Goal: Transaction & Acquisition: Download file/media

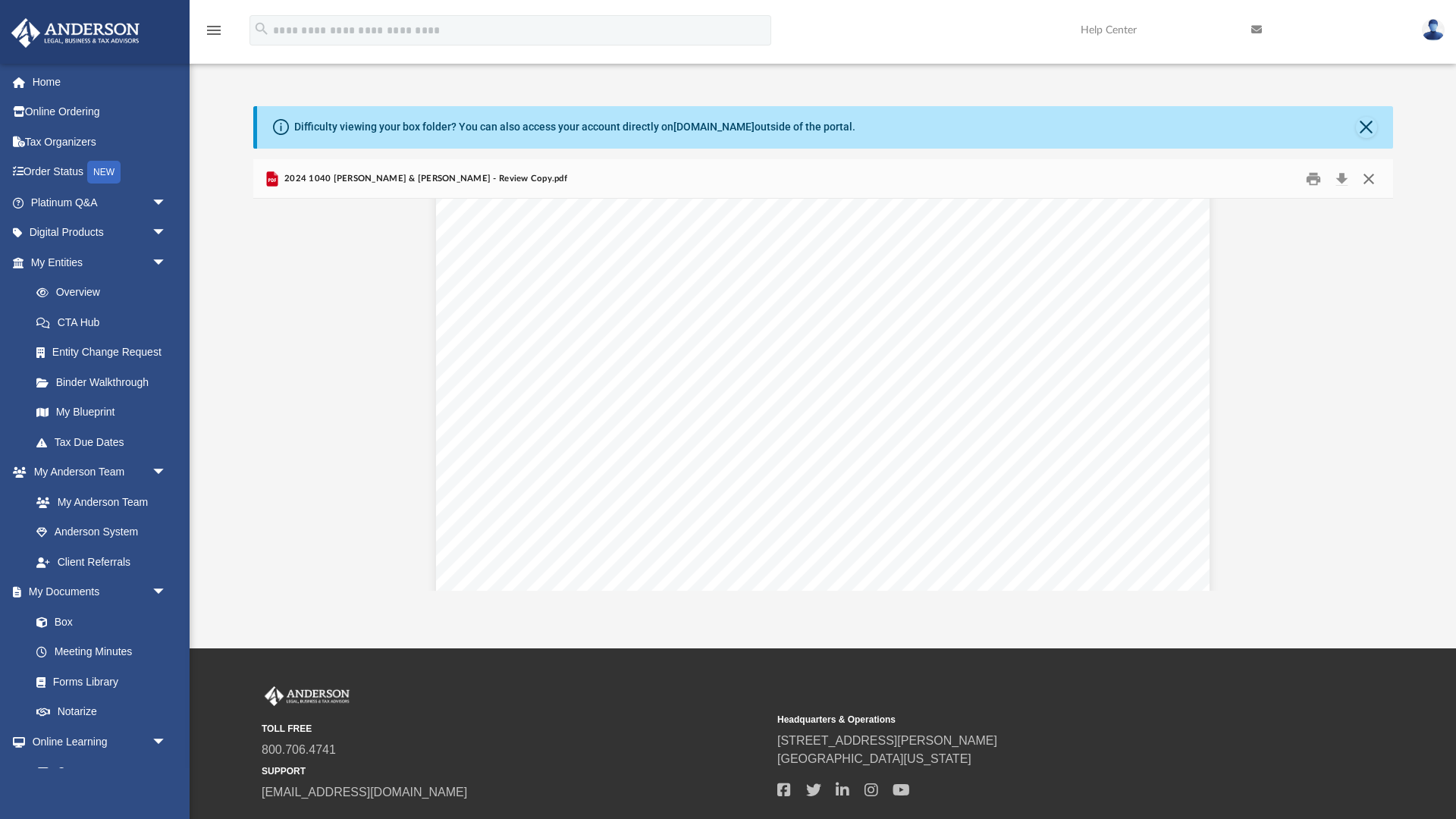
click at [1368, 177] on button "Close" at bounding box center [1368, 179] width 27 height 24
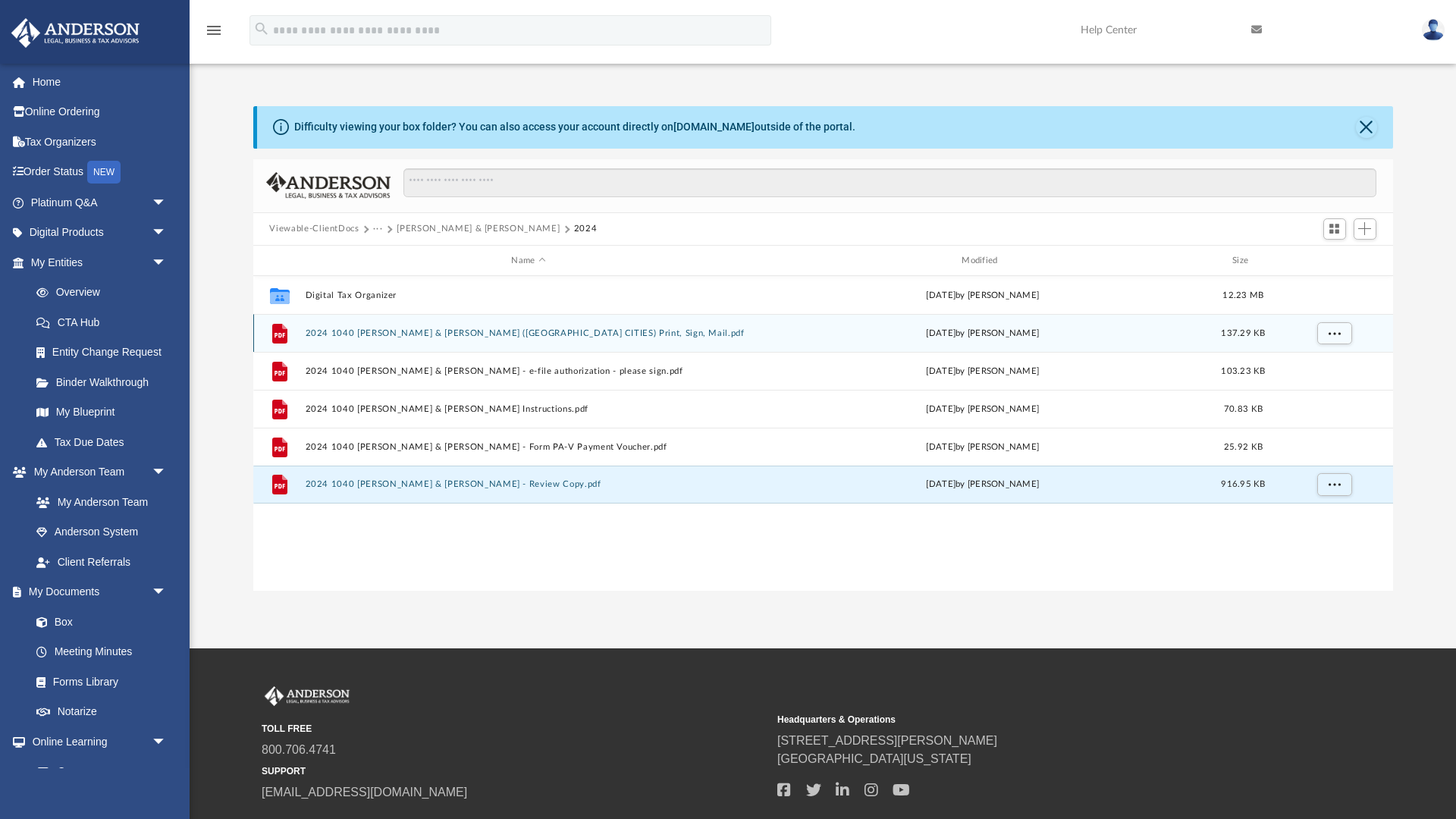
click at [588, 335] on button "2024 1040 [PERSON_NAME] & [PERSON_NAME] ([GEOGRAPHIC_DATA] CITIES) Print, Sign,…" at bounding box center [528, 333] width 448 height 10
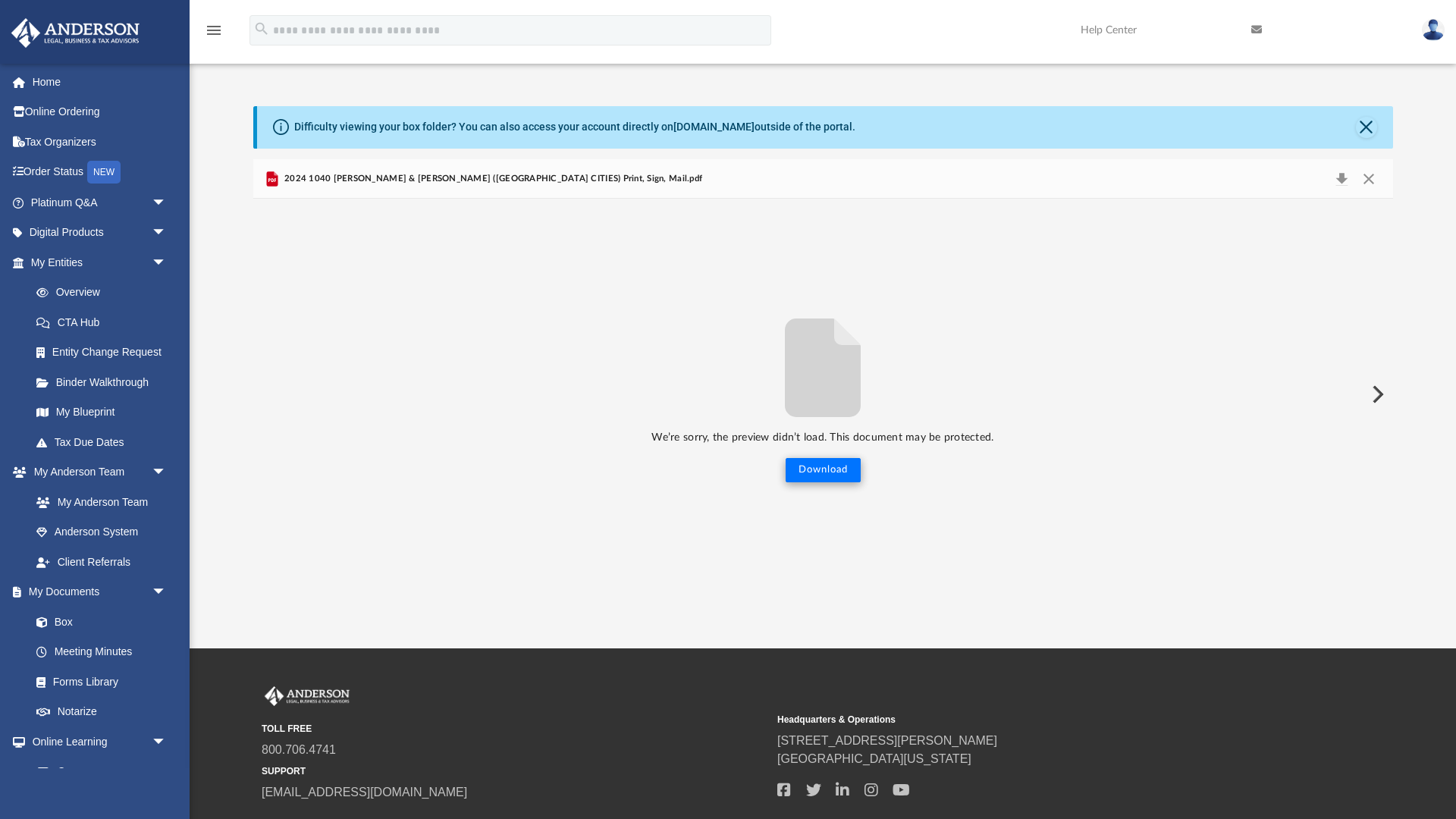
click at [809, 472] on button "Download" at bounding box center [822, 470] width 75 height 24
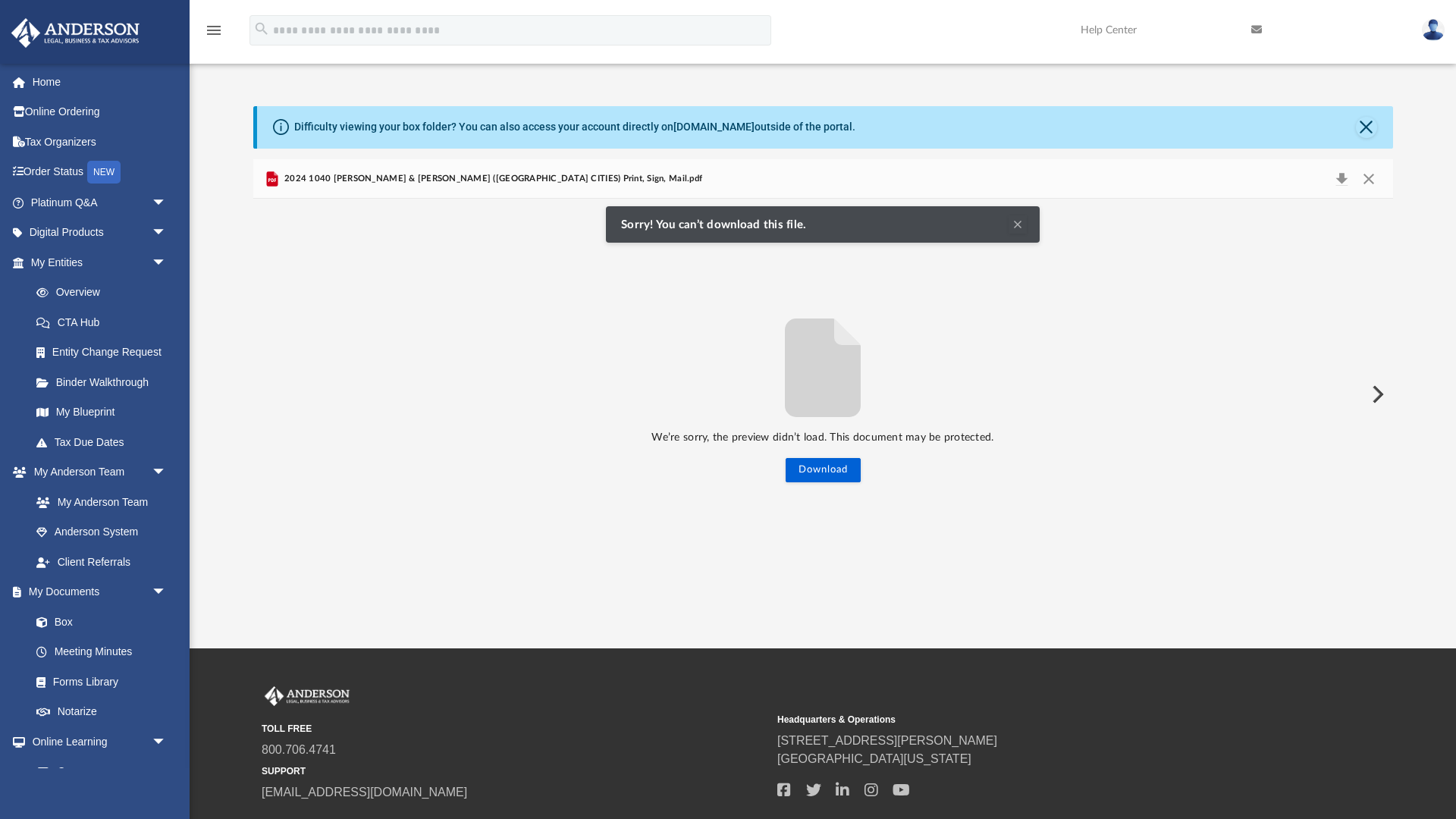
click at [572, 188] on div "2024 1040 [PERSON_NAME] & [PERSON_NAME] ([GEOGRAPHIC_DATA] CITIES) Print, Sign,…" at bounding box center [823, 179] width 1140 height 40
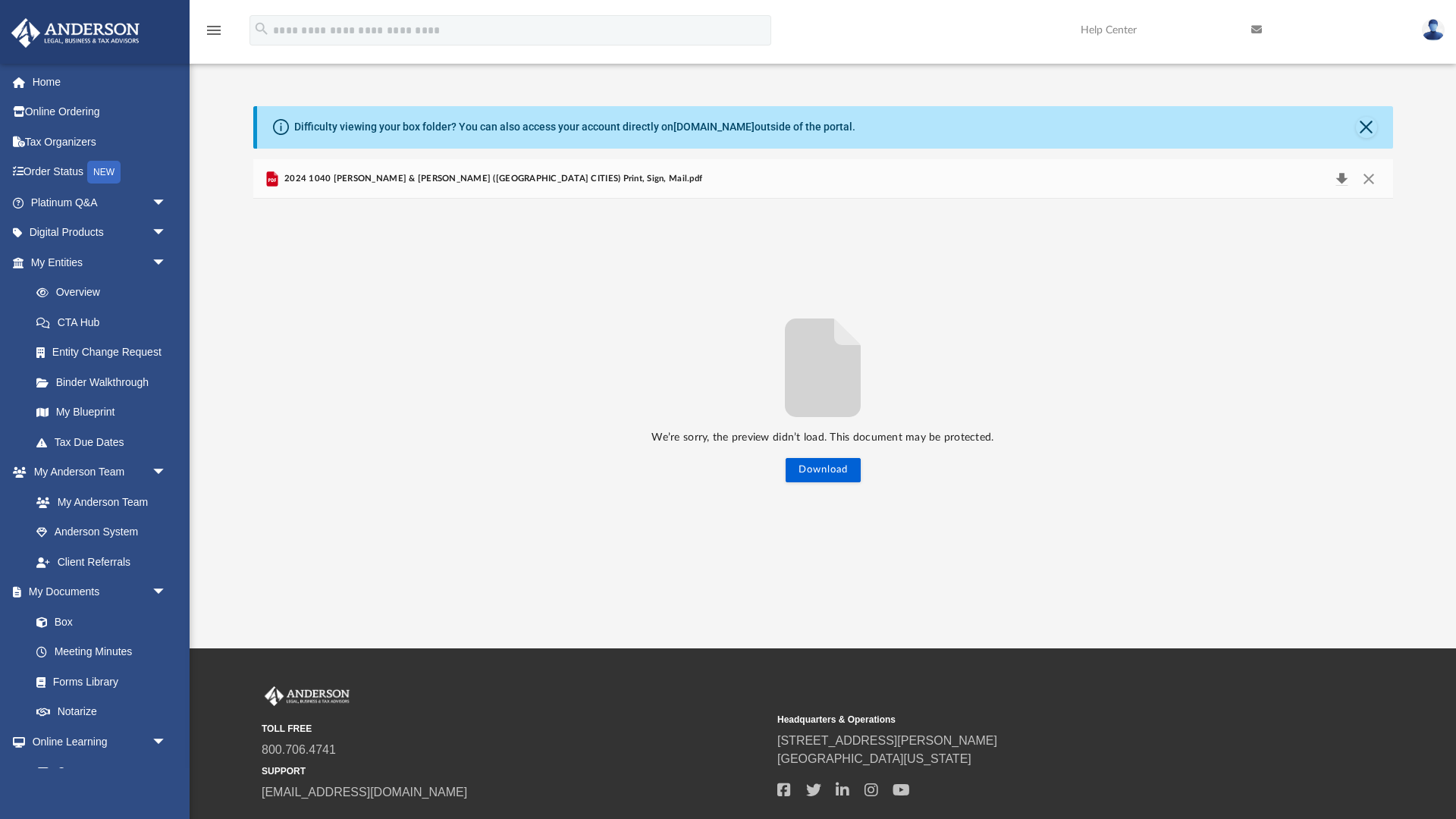
click at [1348, 176] on button "Download" at bounding box center [1342, 178] width 27 height 21
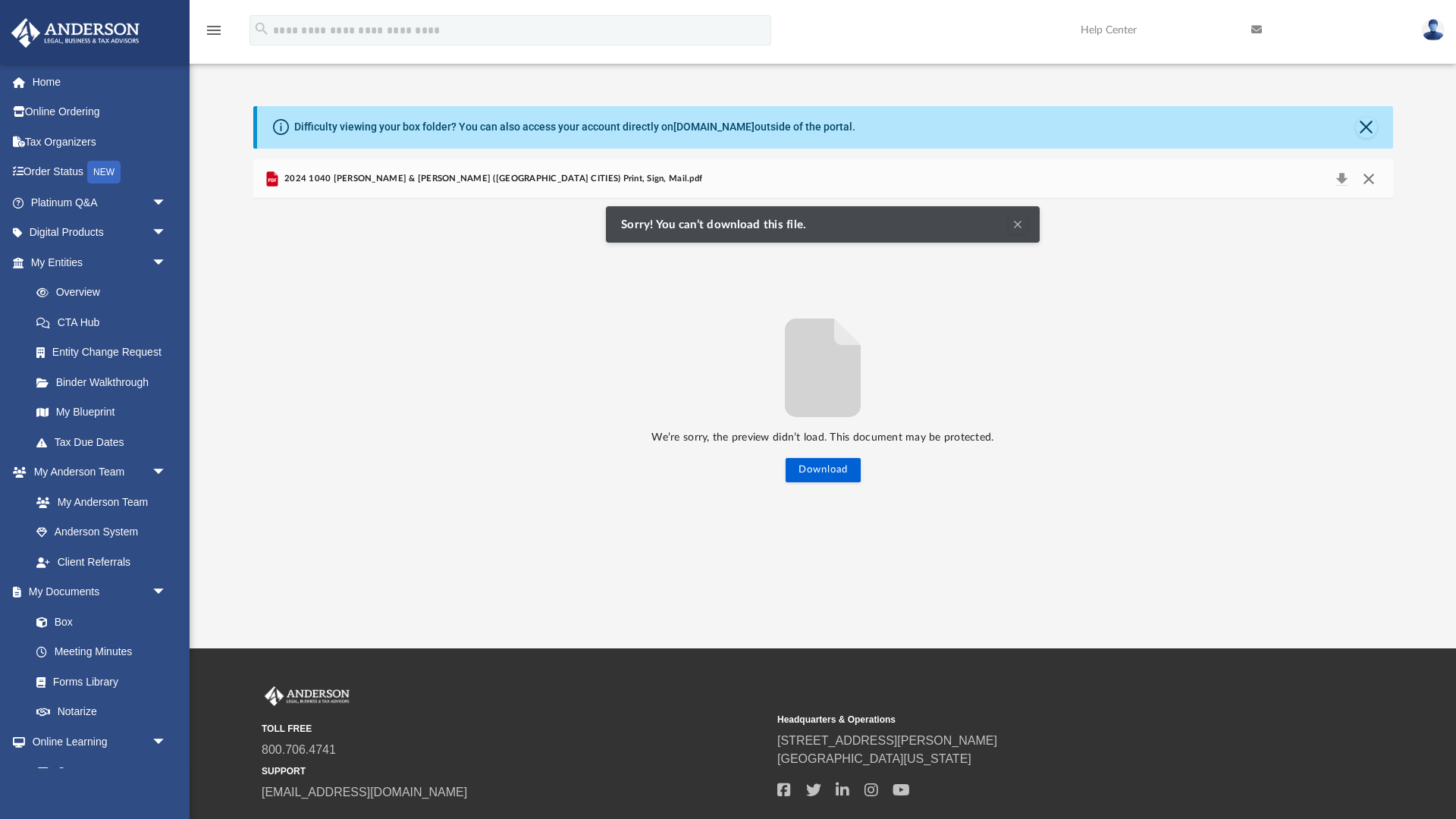
click at [1373, 177] on button "Close" at bounding box center [1368, 178] width 27 height 21
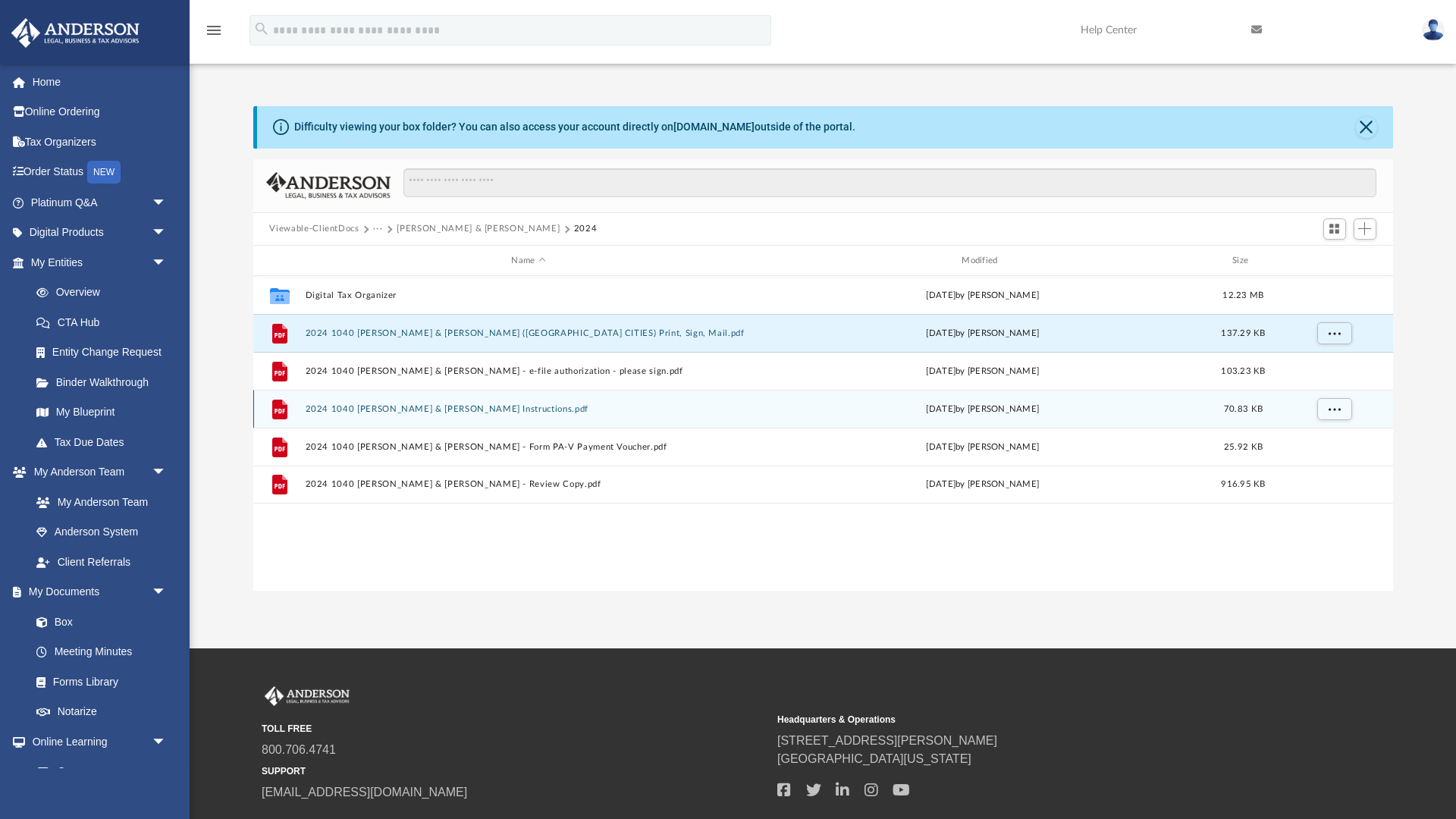
click at [588, 411] on button "2024 1040 [PERSON_NAME] & [PERSON_NAME] Instructions.pdf" at bounding box center [528, 409] width 448 height 10
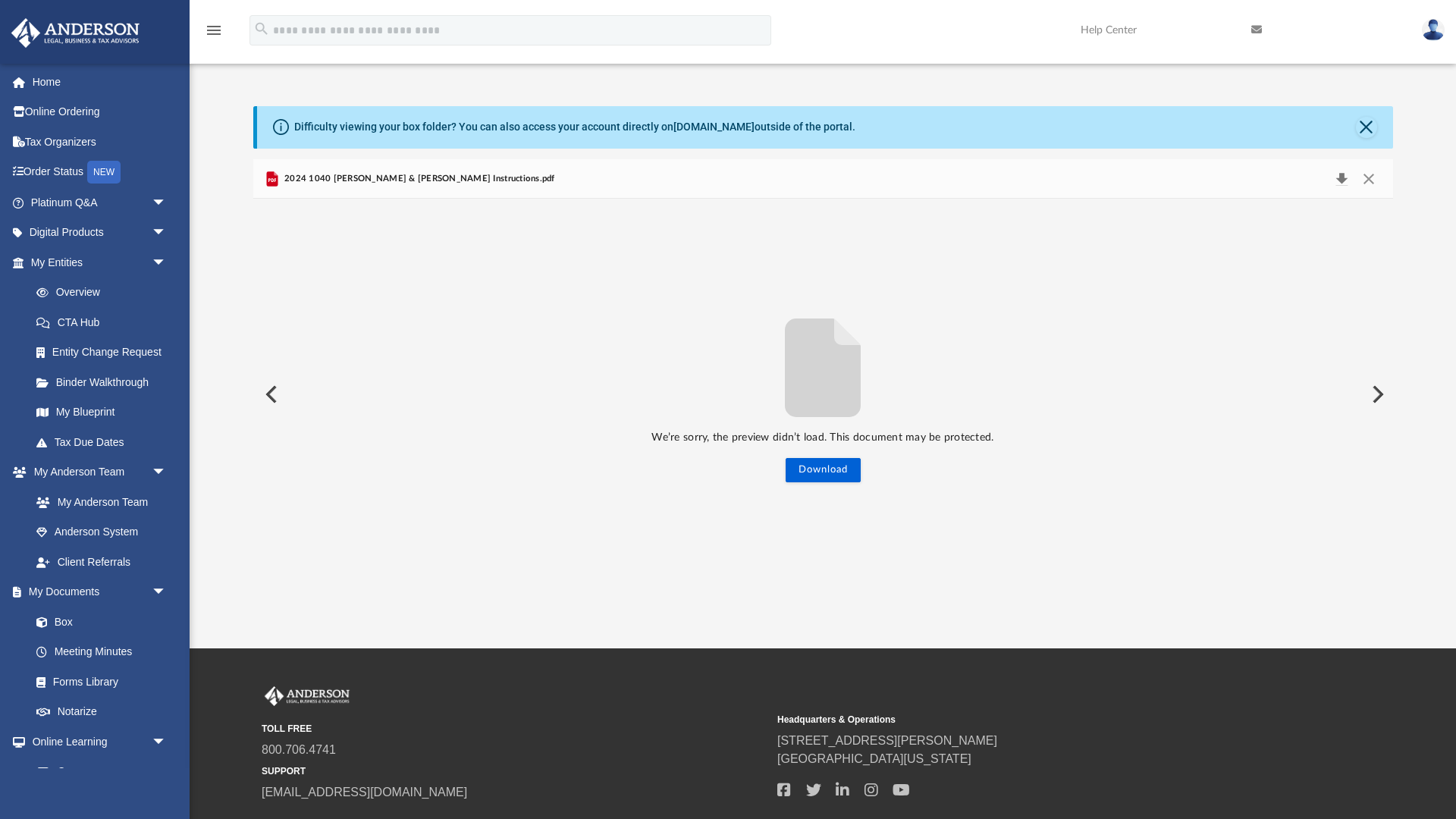
click at [1342, 179] on button "Download" at bounding box center [1342, 178] width 27 height 21
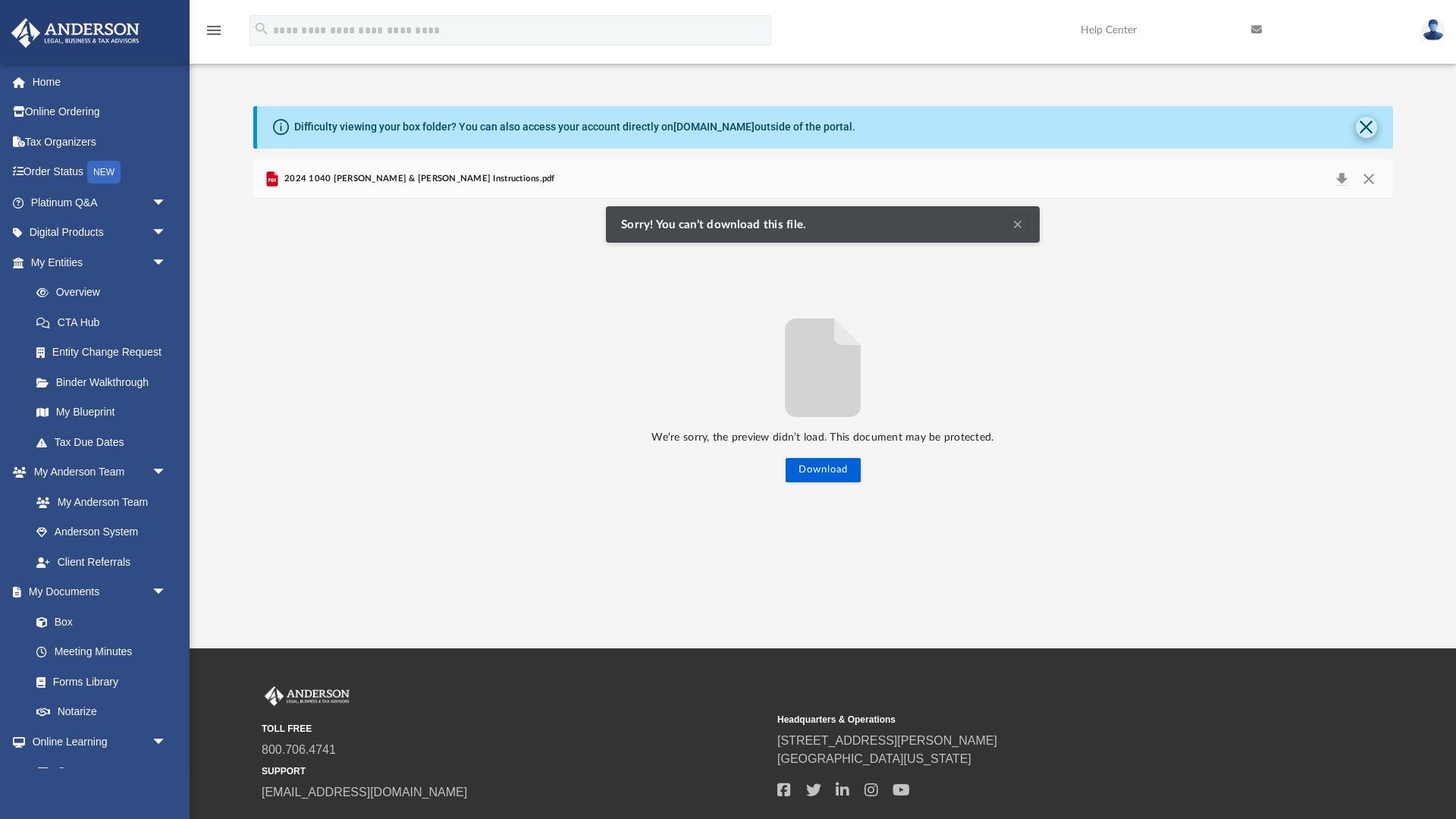
click at [1368, 128] on button "Close" at bounding box center [1365, 126] width 21 height 21
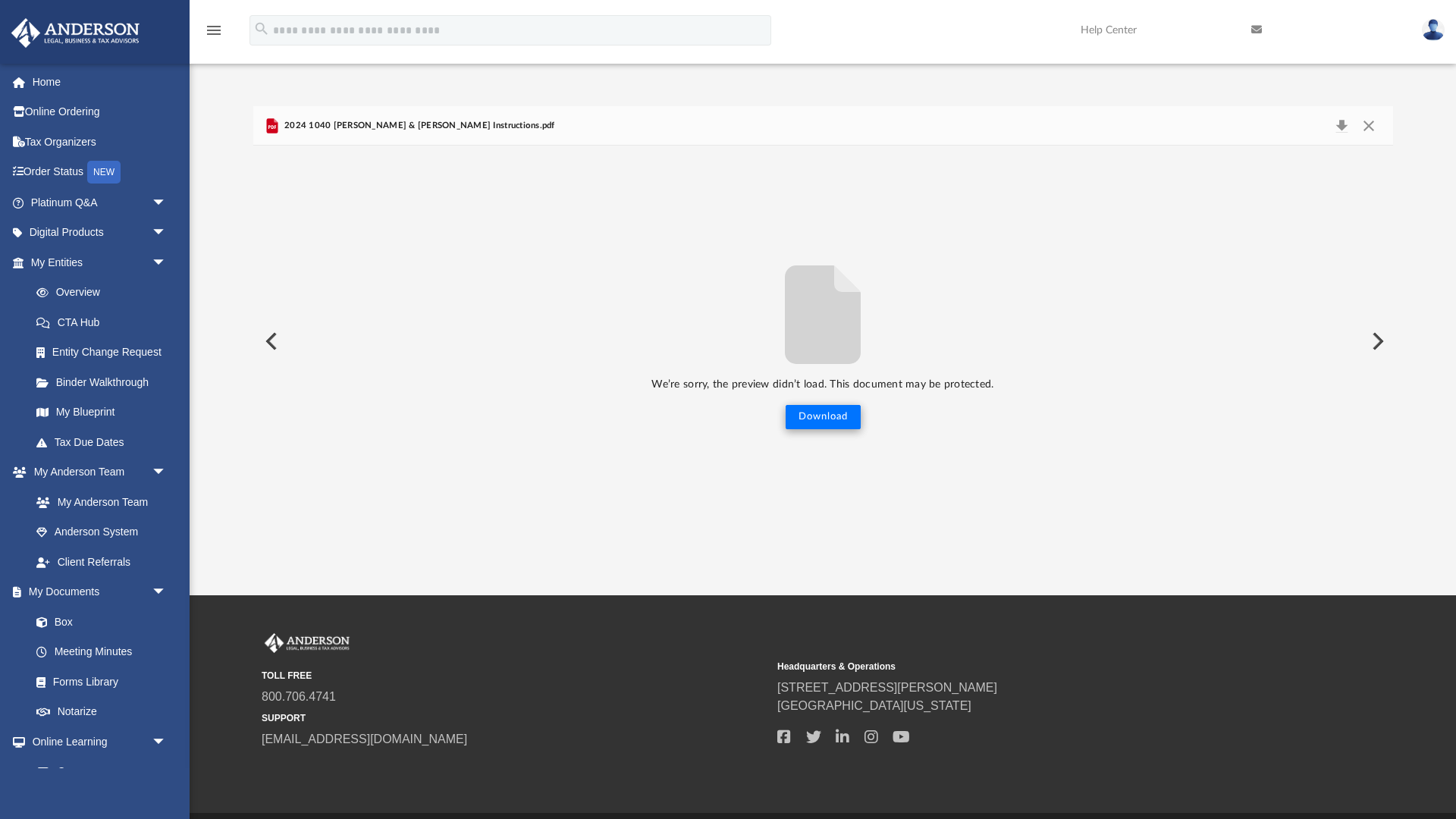
click at [824, 422] on button "Download" at bounding box center [822, 417] width 75 height 24
click at [63, 85] on link "Home" at bounding box center [101, 82] width 179 height 30
click at [44, 84] on link "Home" at bounding box center [101, 82] width 179 height 30
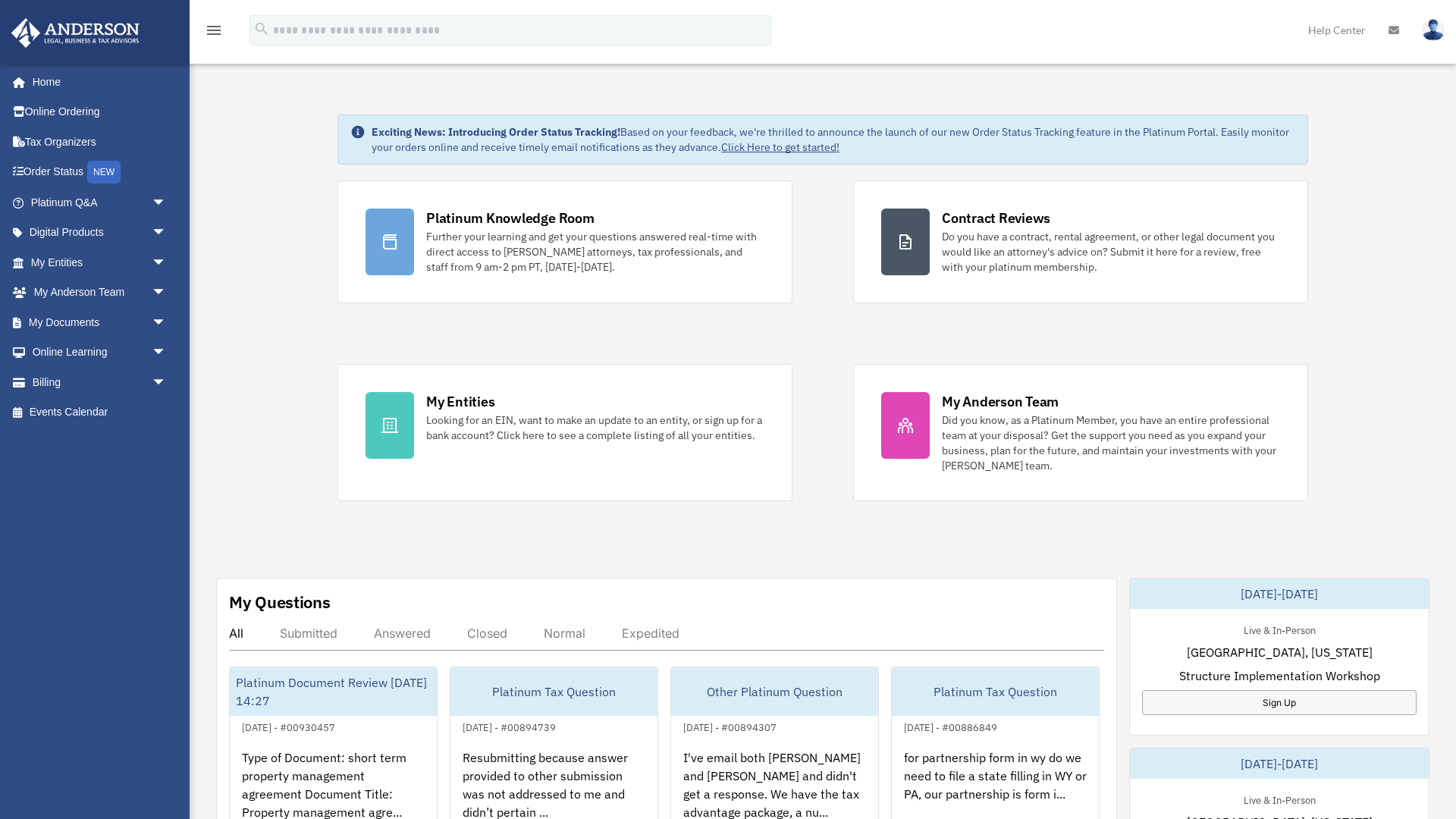
click at [1431, 30] on img at bounding box center [1433, 30] width 23 height 22
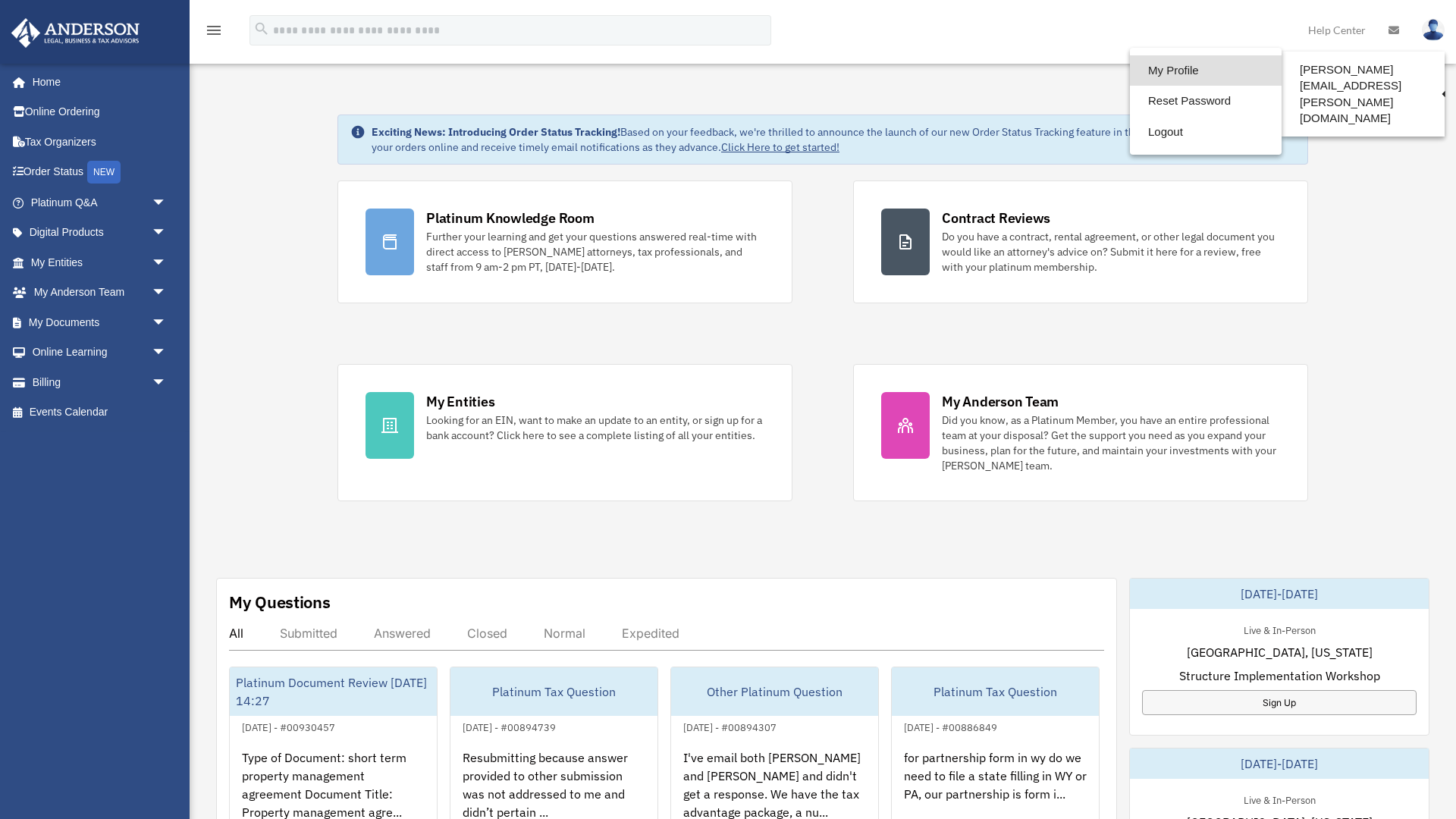
click at [1179, 67] on link "My Profile" at bounding box center [1205, 71] width 151 height 31
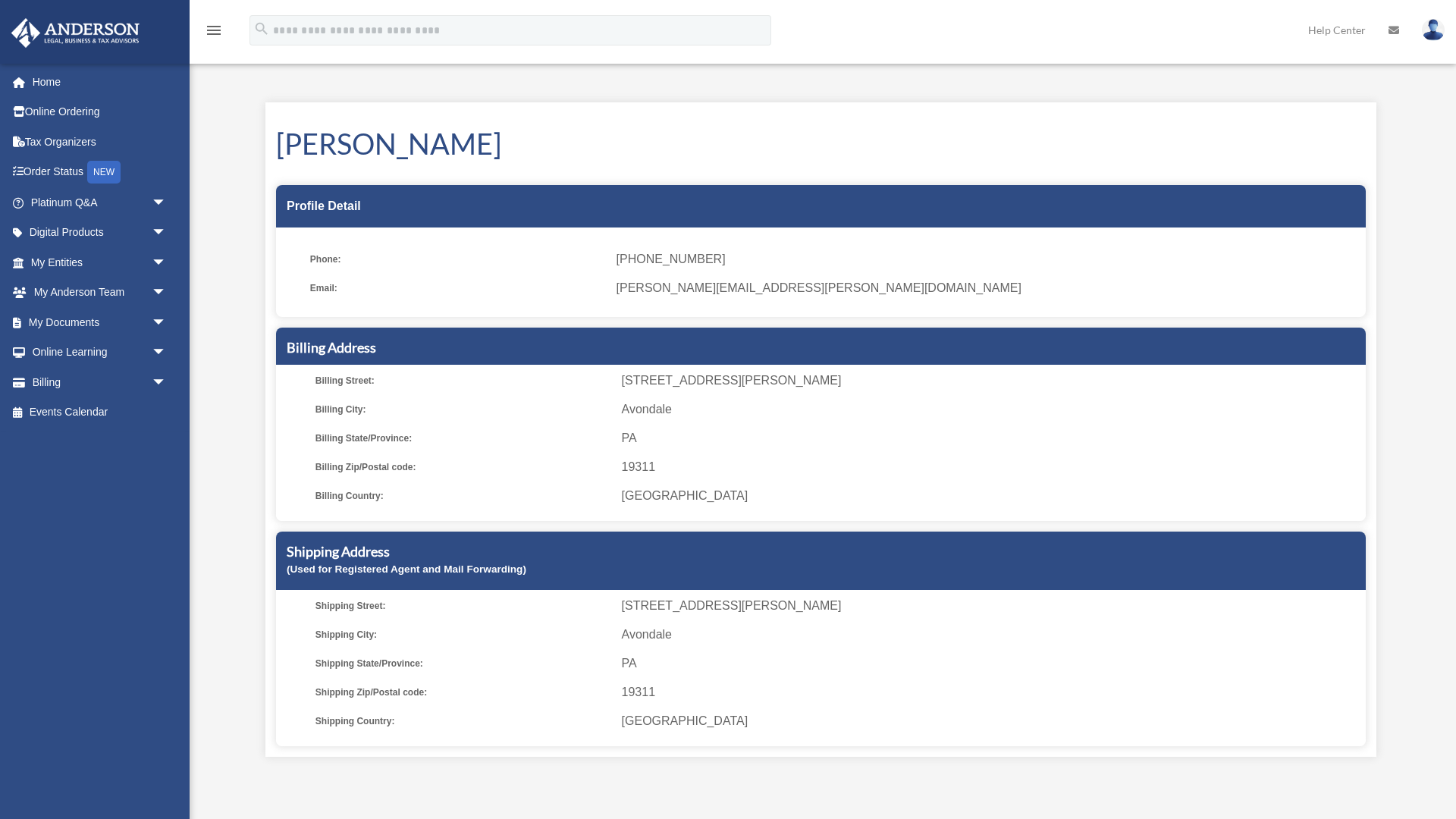
click at [1430, 33] on img at bounding box center [1433, 30] width 23 height 22
click at [1432, 34] on img at bounding box center [1433, 30] width 23 height 22
click at [1438, 32] on img at bounding box center [1433, 30] width 23 height 22
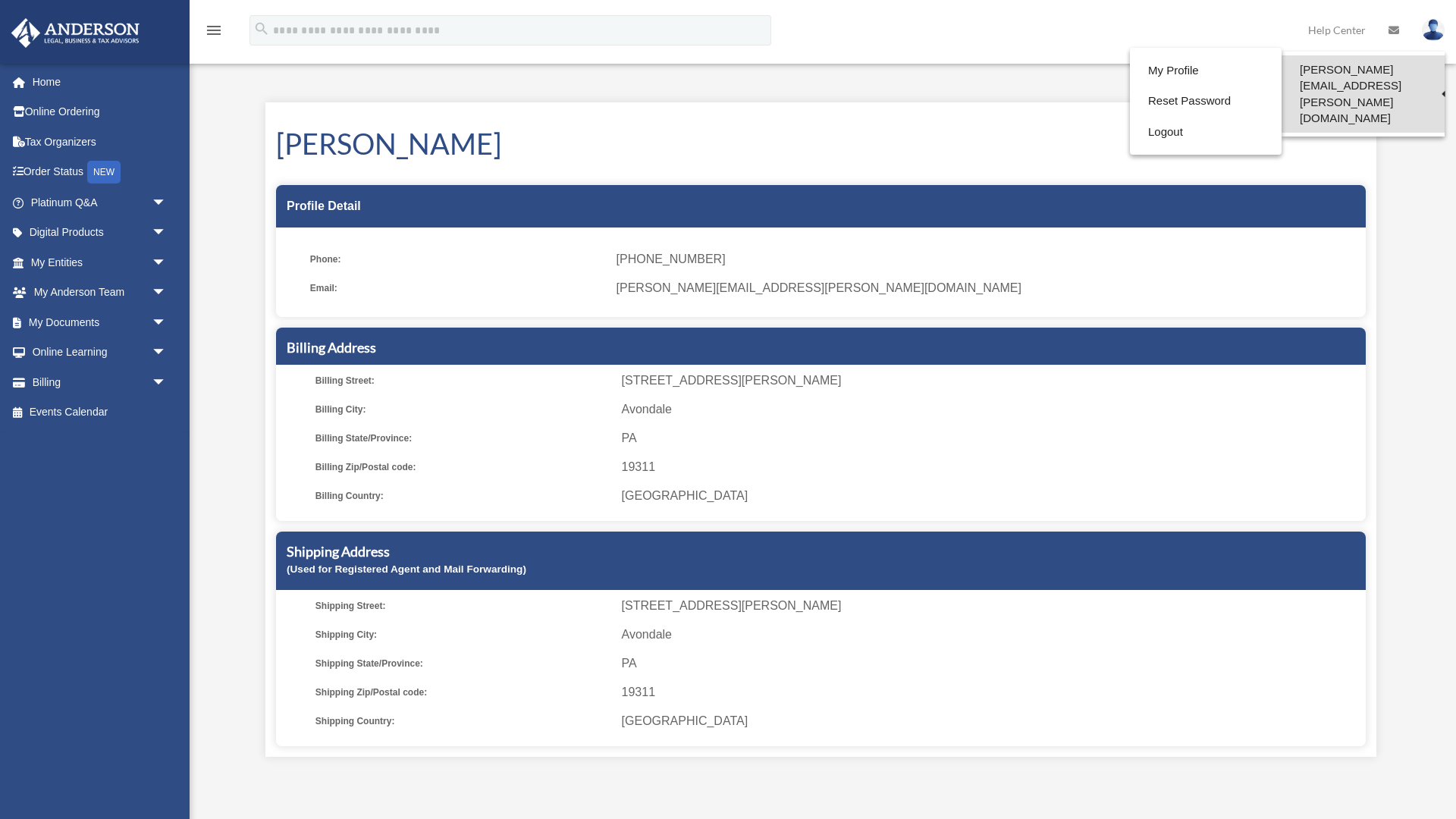
click at [1368, 75] on link "[PERSON_NAME][EMAIL_ADDRESS][PERSON_NAME][DOMAIN_NAME]" at bounding box center [1363, 95] width 163 height 78
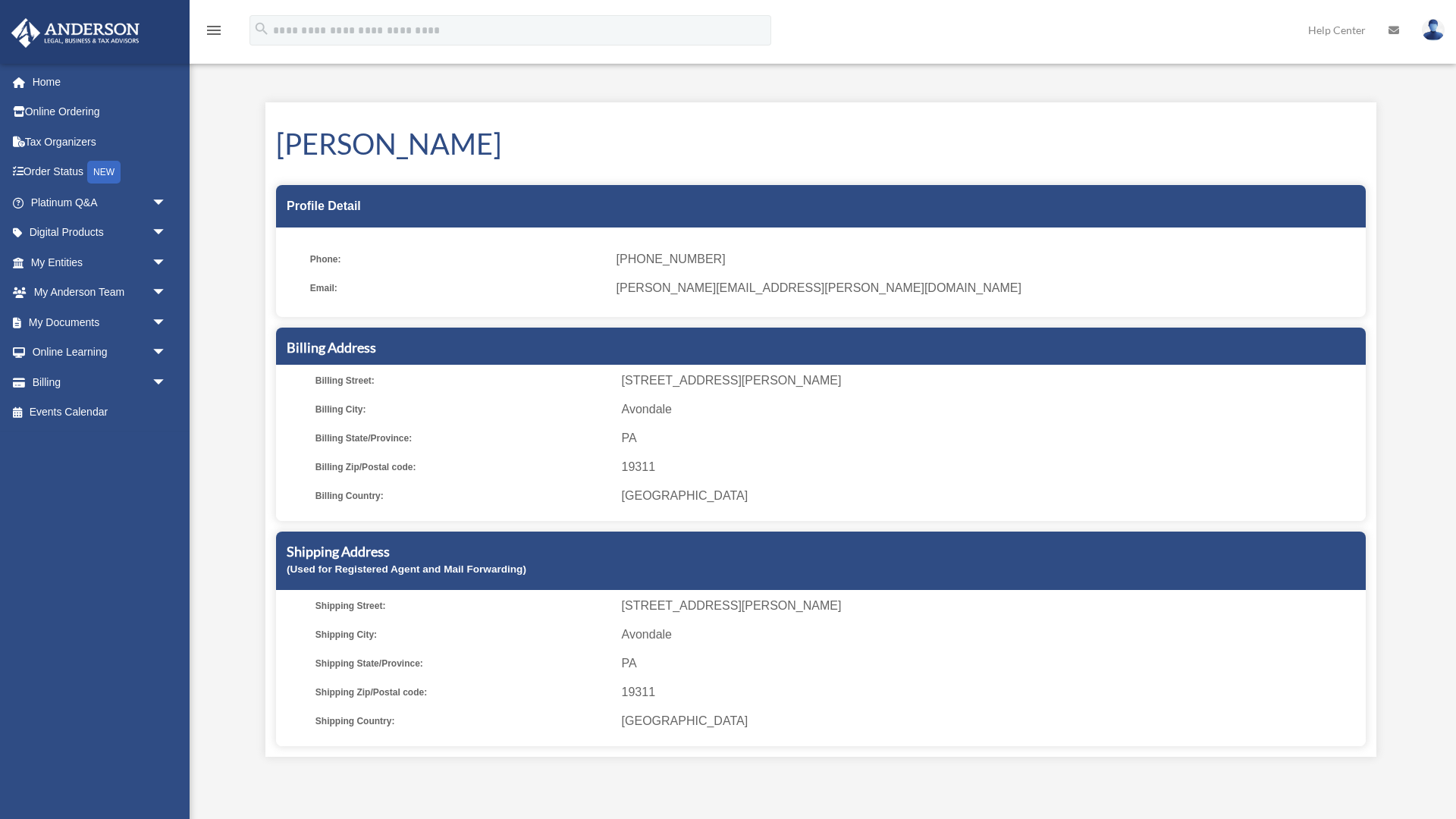
click at [1357, 75] on div "My Profile chris.fanning@mac.com Sign Out chris.fanning@mac.com Home Online Ord…" at bounding box center [728, 417] width 1456 height 717
click at [1425, 34] on img at bounding box center [1433, 30] width 23 height 22
click at [1432, 34] on img at bounding box center [1433, 30] width 23 height 22
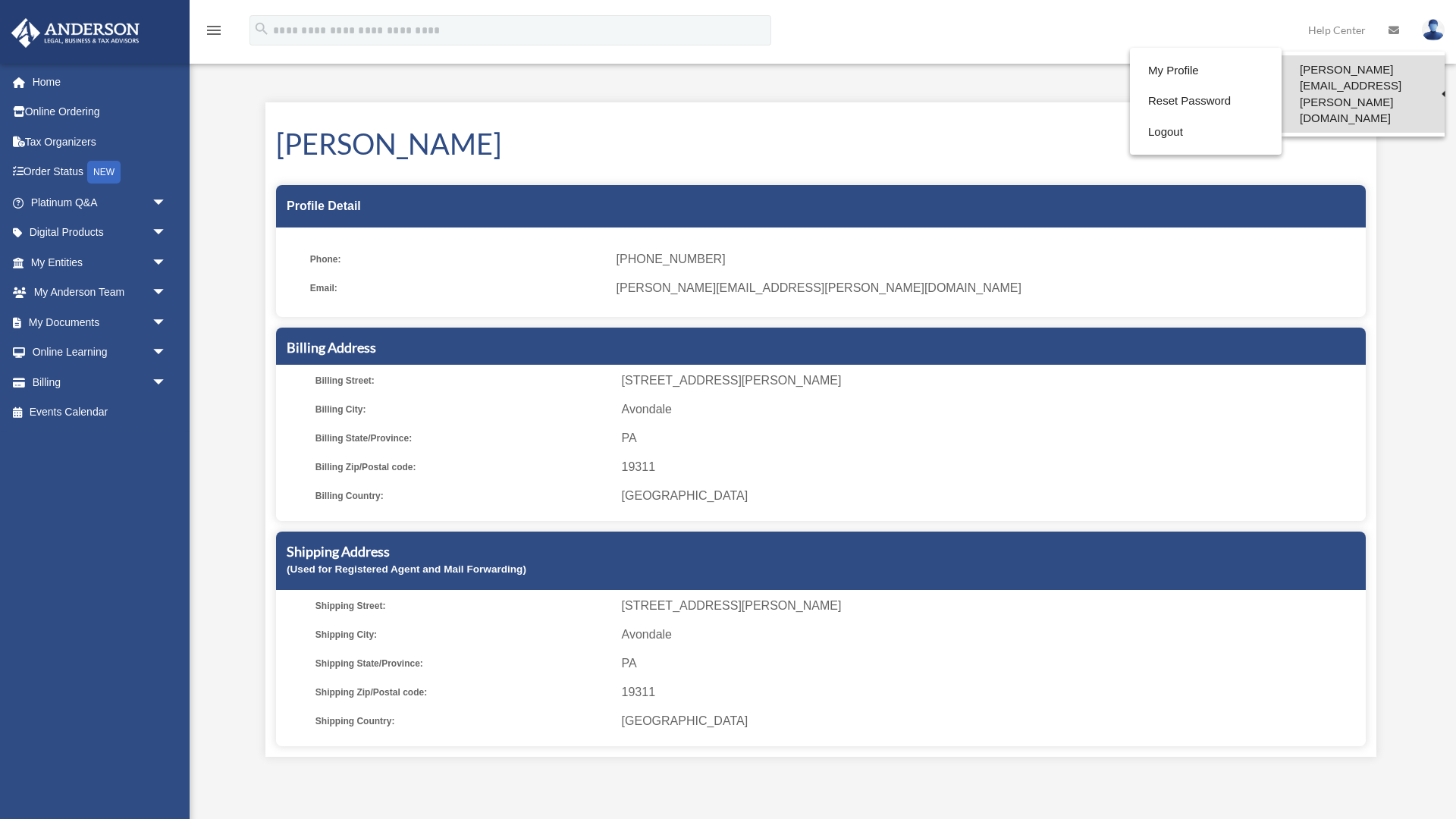
click at [1386, 65] on link "[PERSON_NAME][EMAIL_ADDRESS][PERSON_NAME][DOMAIN_NAME]" at bounding box center [1363, 95] width 163 height 78
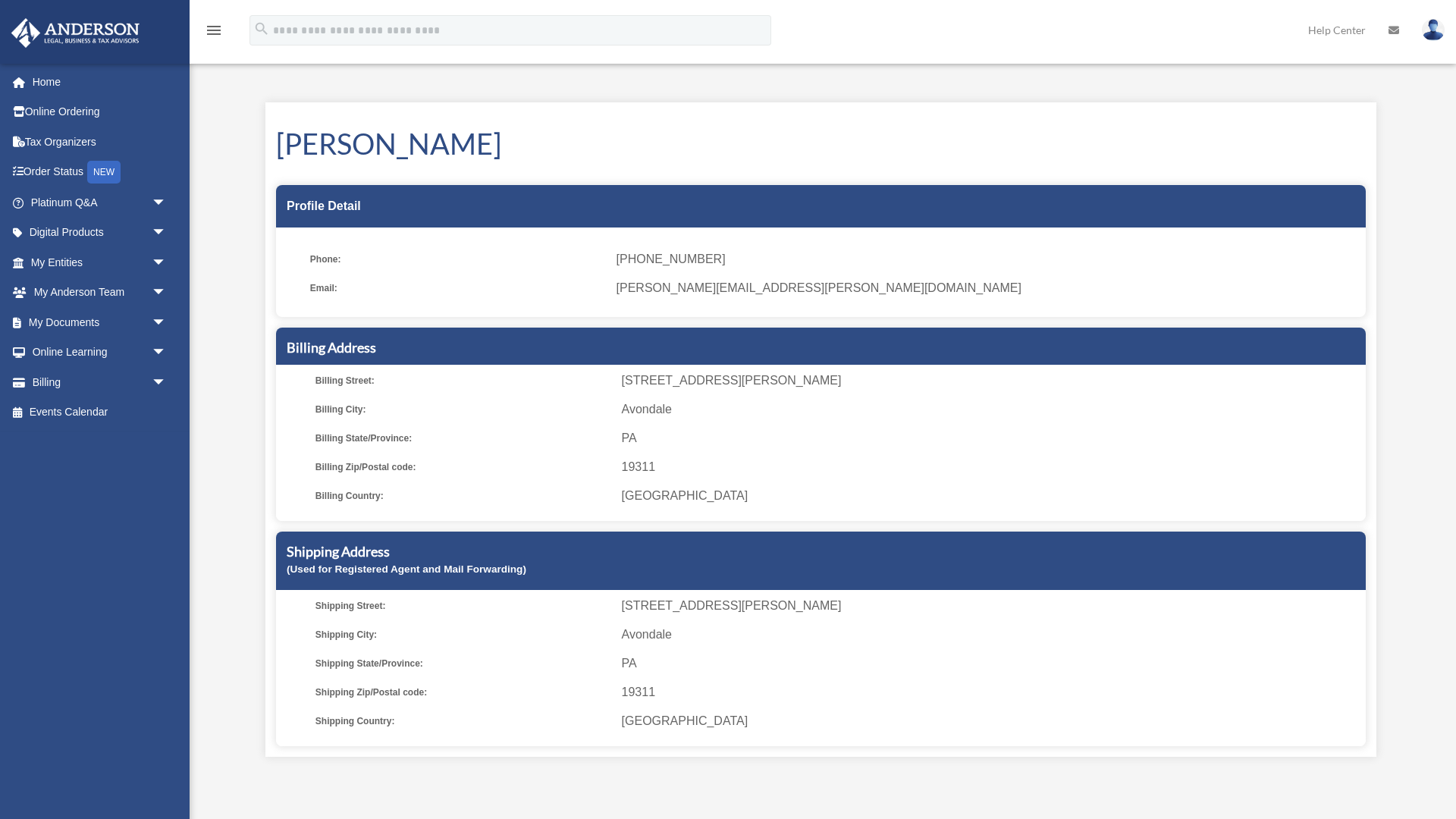
click at [1440, 34] on img at bounding box center [1433, 30] width 23 height 22
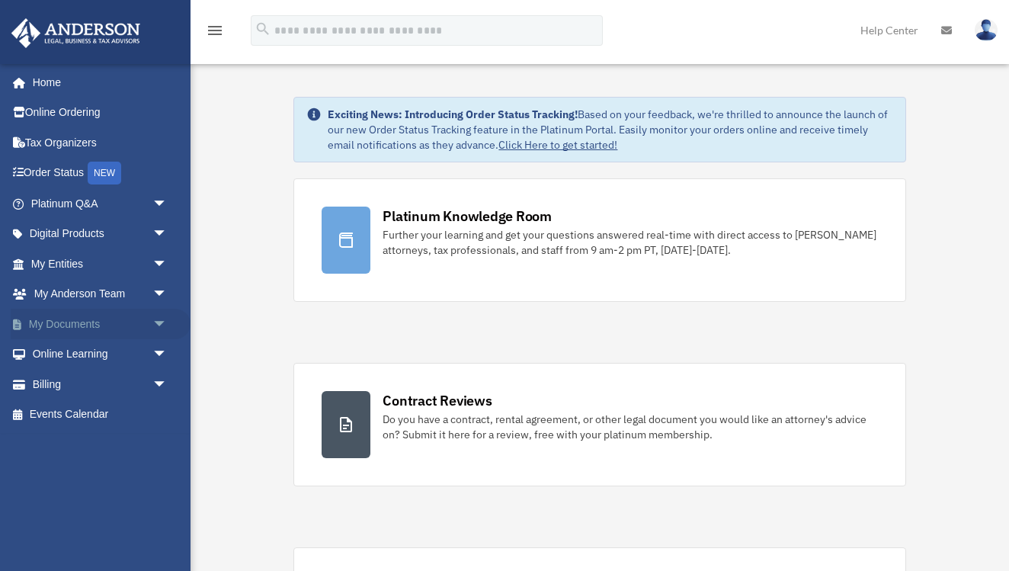
click at [120, 315] on link "My Documents arrow_drop_down" at bounding box center [101, 324] width 180 height 30
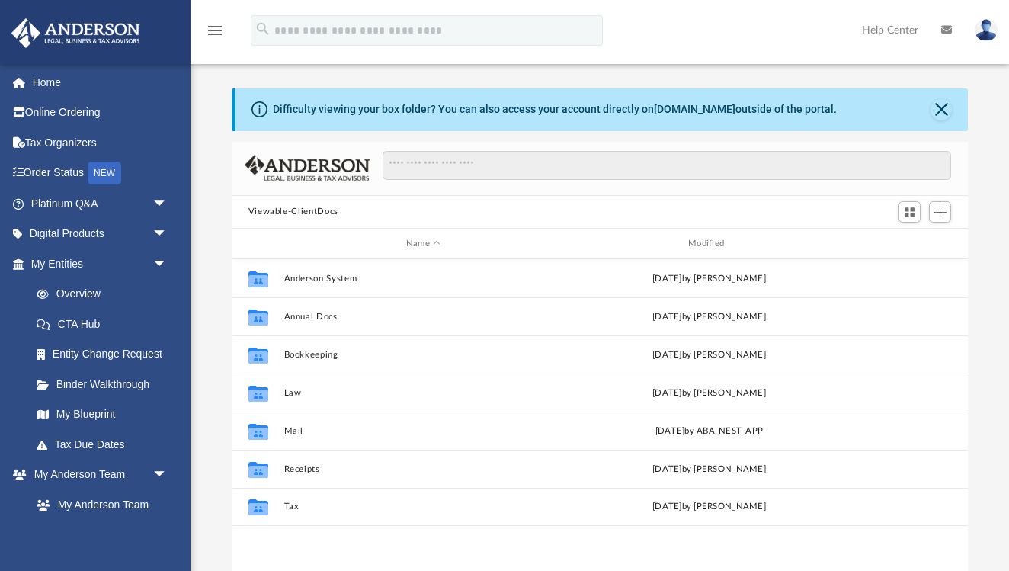
scroll to position [347, 736]
click at [944, 111] on button "Close" at bounding box center [940, 109] width 21 height 21
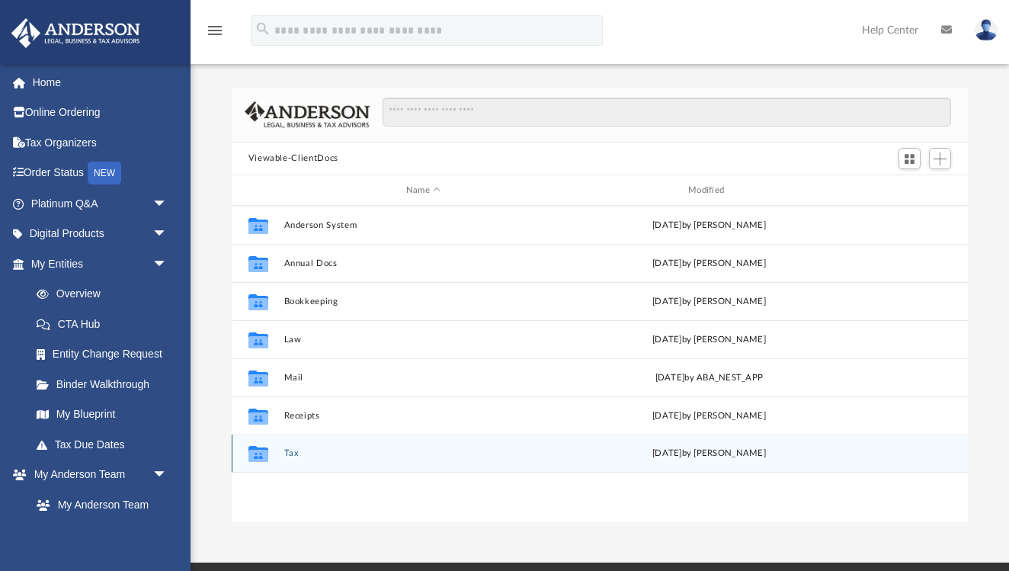
click at [291, 452] on button "Tax" at bounding box center [422, 454] width 279 height 10
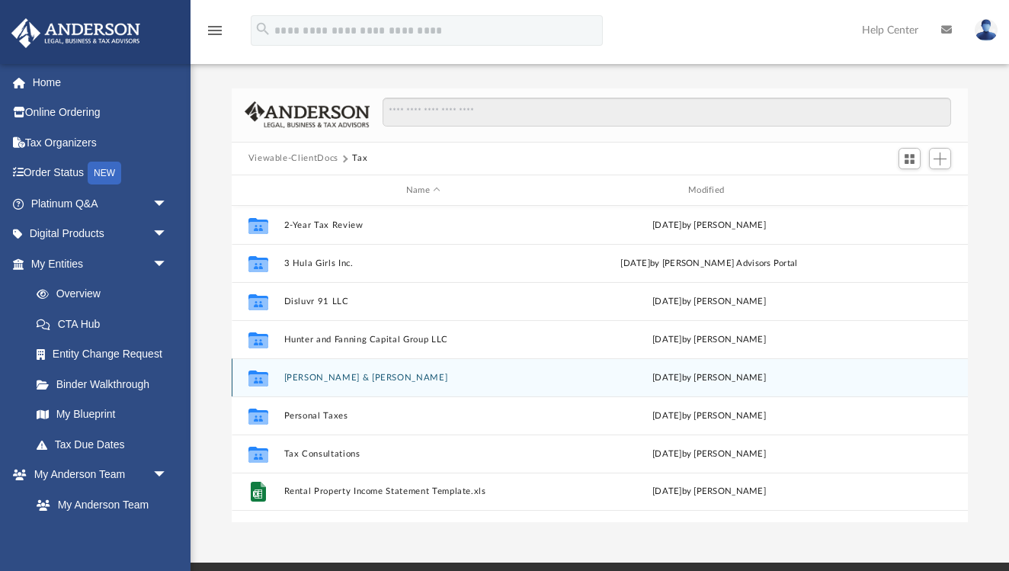
click at [295, 376] on button "[PERSON_NAME] & [PERSON_NAME]" at bounding box center [422, 378] width 279 height 10
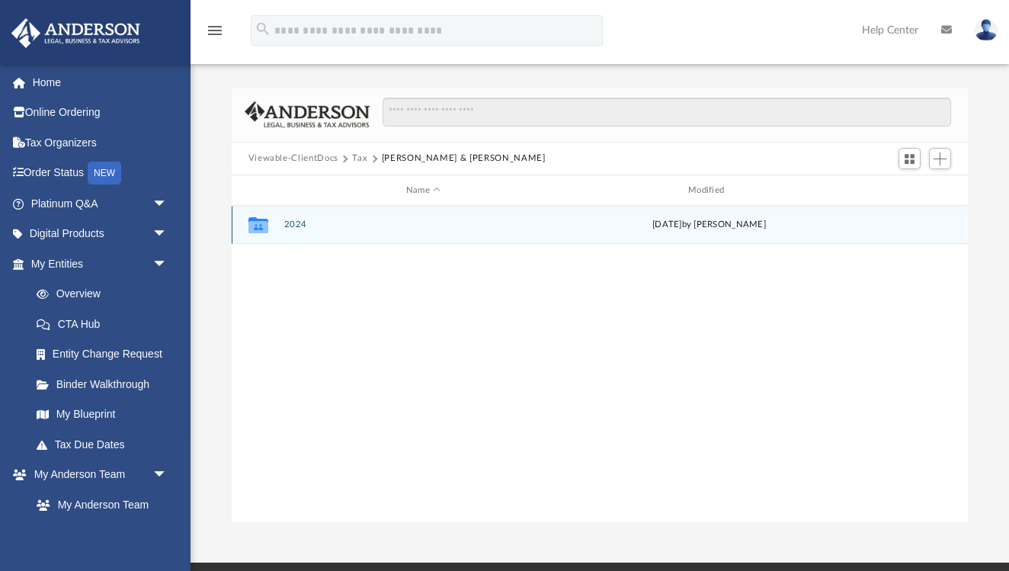
click at [287, 225] on button "2024" at bounding box center [422, 225] width 279 height 10
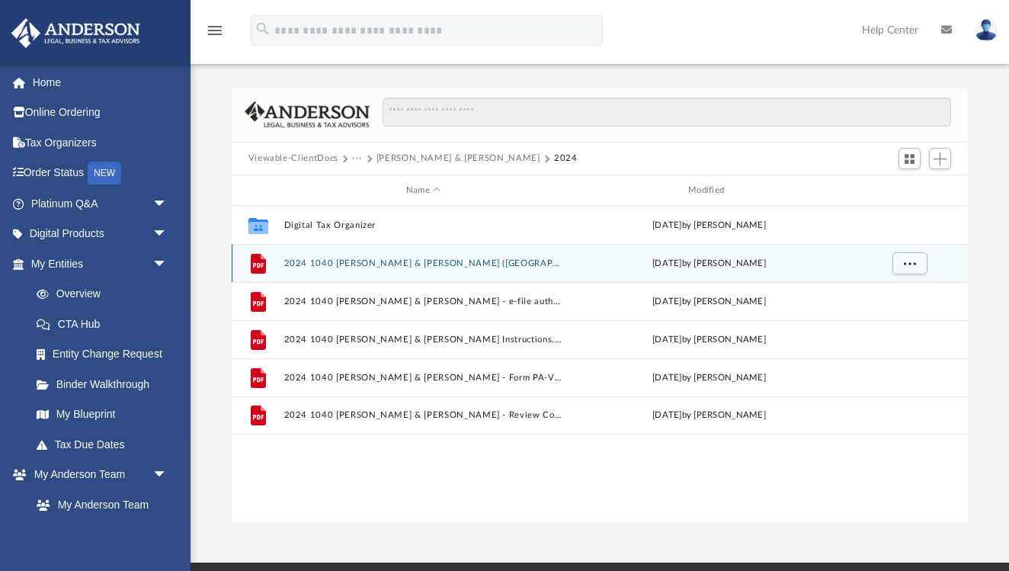
click at [292, 260] on button "2024 1040 [PERSON_NAME] & [PERSON_NAME] ([GEOGRAPHIC_DATA] CITIES) Print, Sign,…" at bounding box center [422, 263] width 279 height 10
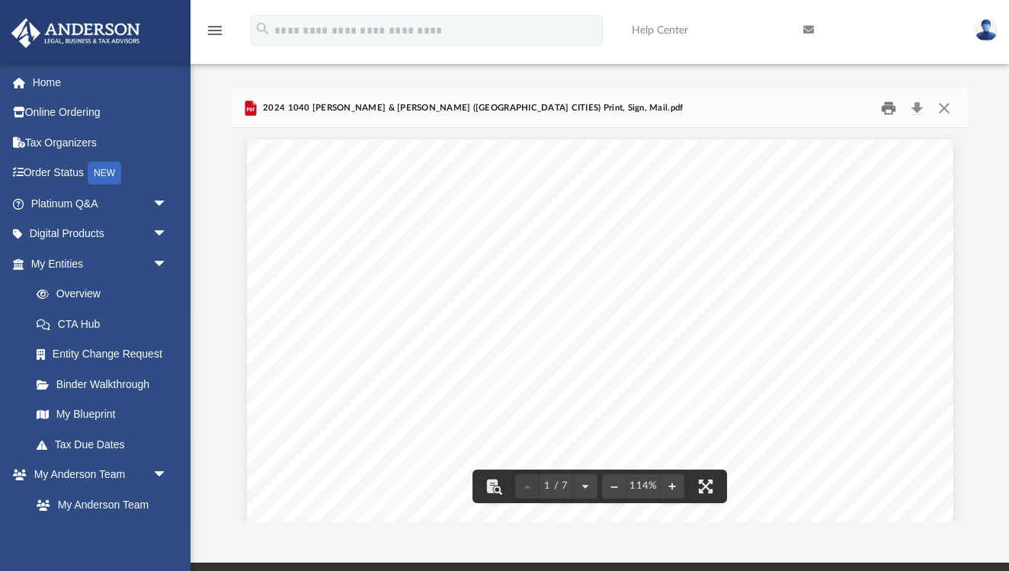
click at [886, 110] on button "Print" at bounding box center [888, 108] width 30 height 24
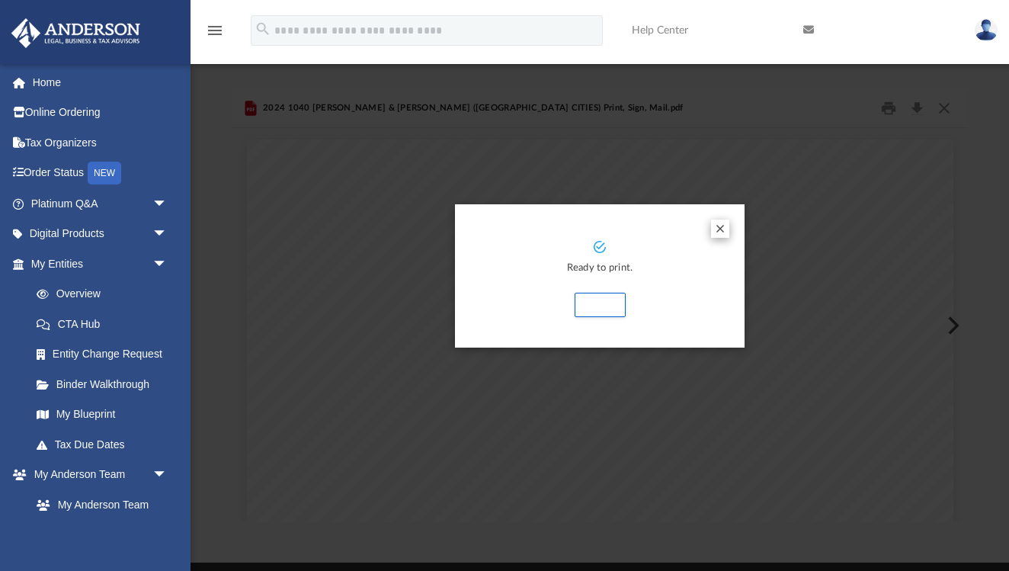
click at [719, 229] on button "Preview" at bounding box center [720, 228] width 18 height 18
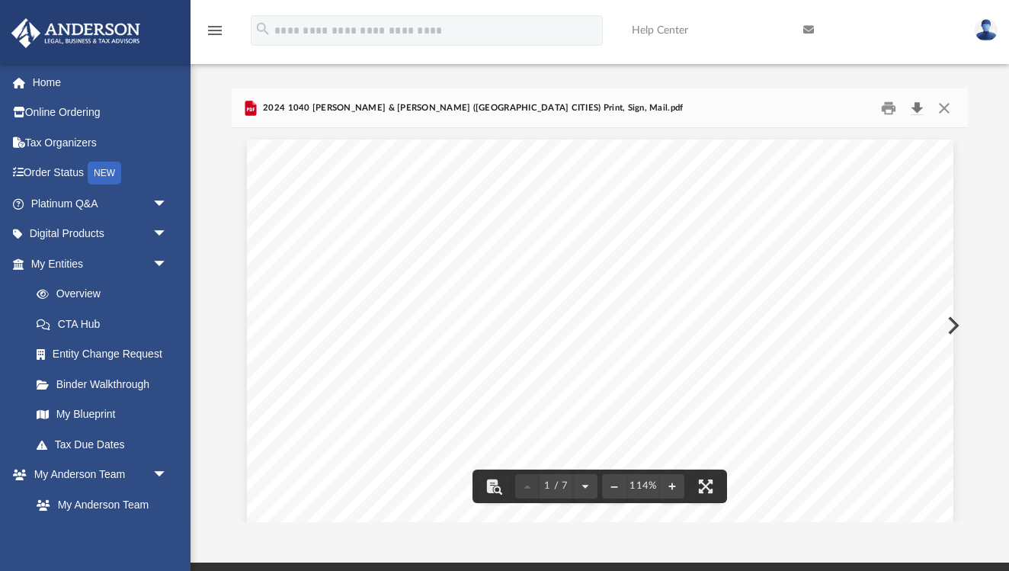
click at [920, 104] on button "Download" at bounding box center [916, 108] width 27 height 24
click at [949, 102] on button "Close" at bounding box center [943, 108] width 27 height 24
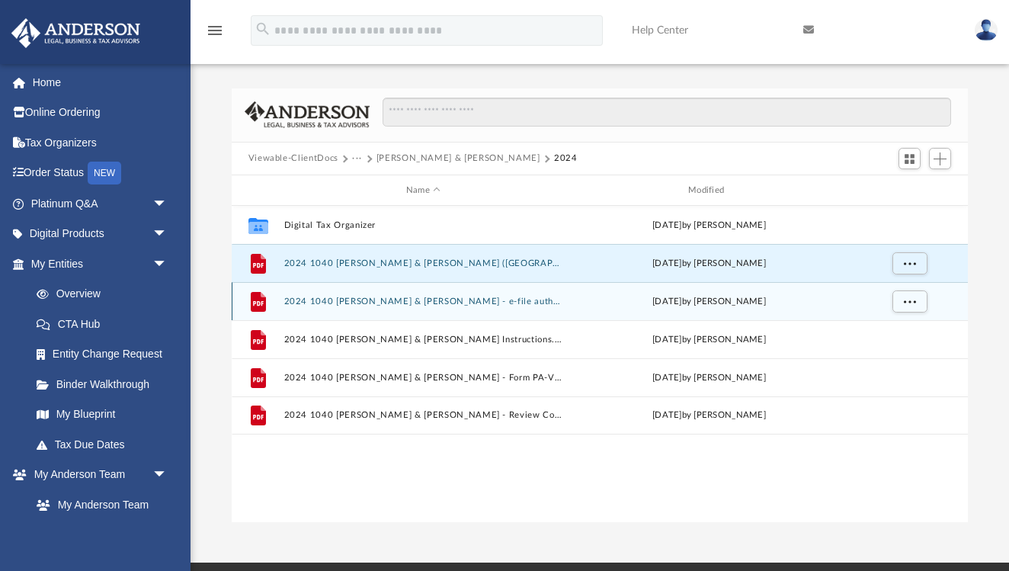
click at [447, 312] on div "File 2024 1040 [PERSON_NAME] & [PERSON_NAME] - e-file authorization - please si…" at bounding box center [600, 301] width 737 height 38
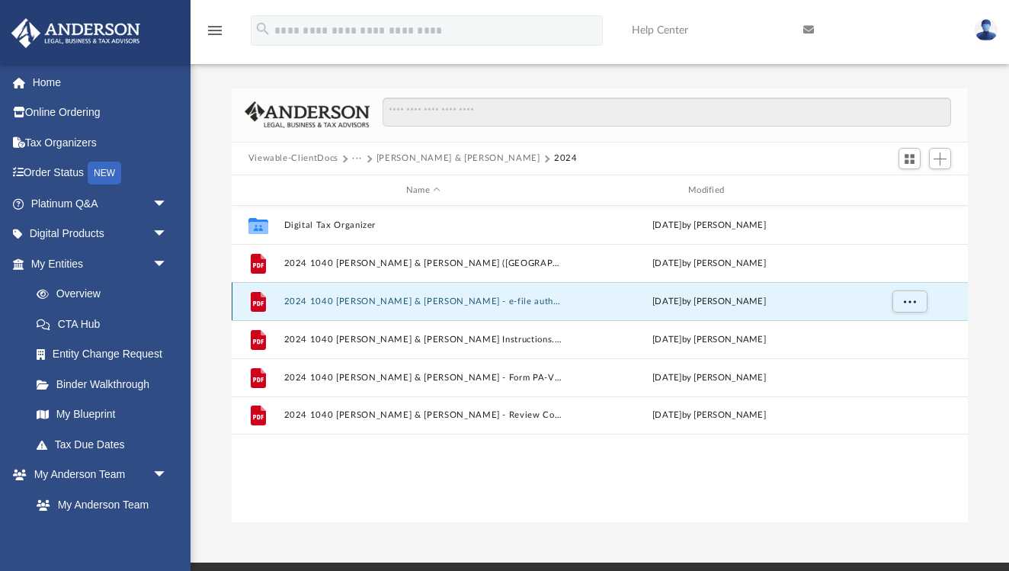
click at [446, 306] on button "2024 1040 [PERSON_NAME] & [PERSON_NAME] - e-file authorization - please sign.pdf" at bounding box center [422, 301] width 279 height 10
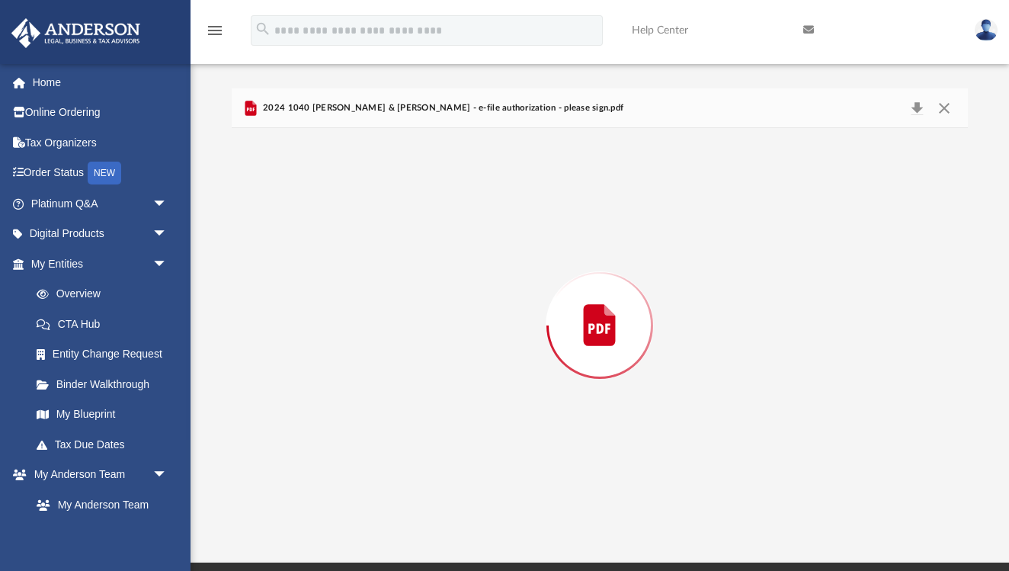
click at [446, 306] on div "Preview" at bounding box center [600, 324] width 737 height 393
click at [940, 109] on button "Close" at bounding box center [943, 108] width 27 height 24
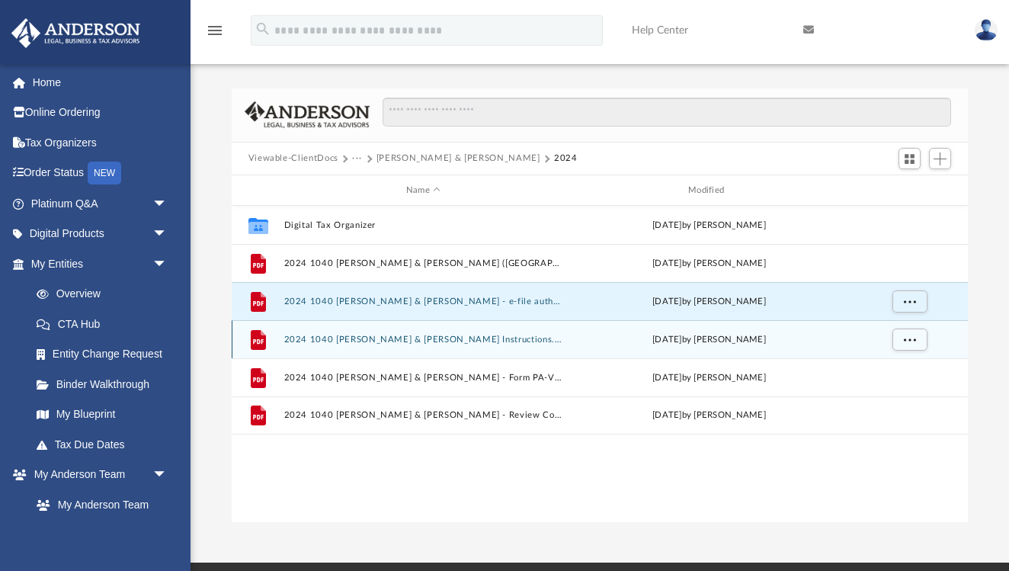
click at [504, 341] on button "2024 1040 [PERSON_NAME] & [PERSON_NAME] Instructions.pdf" at bounding box center [422, 340] width 279 height 10
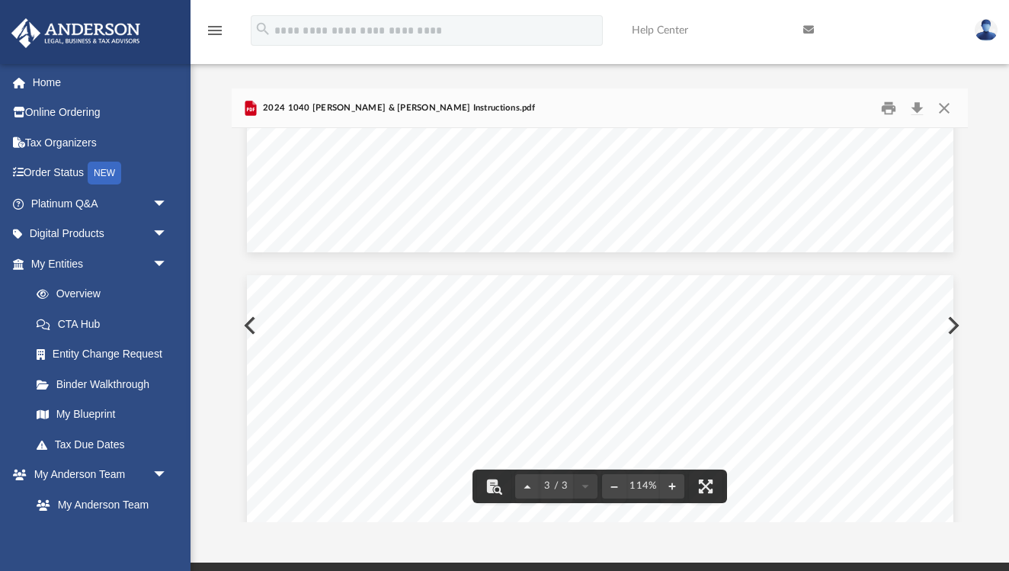
scroll to position [1739, 0]
click at [920, 106] on button "Download" at bounding box center [916, 108] width 27 height 24
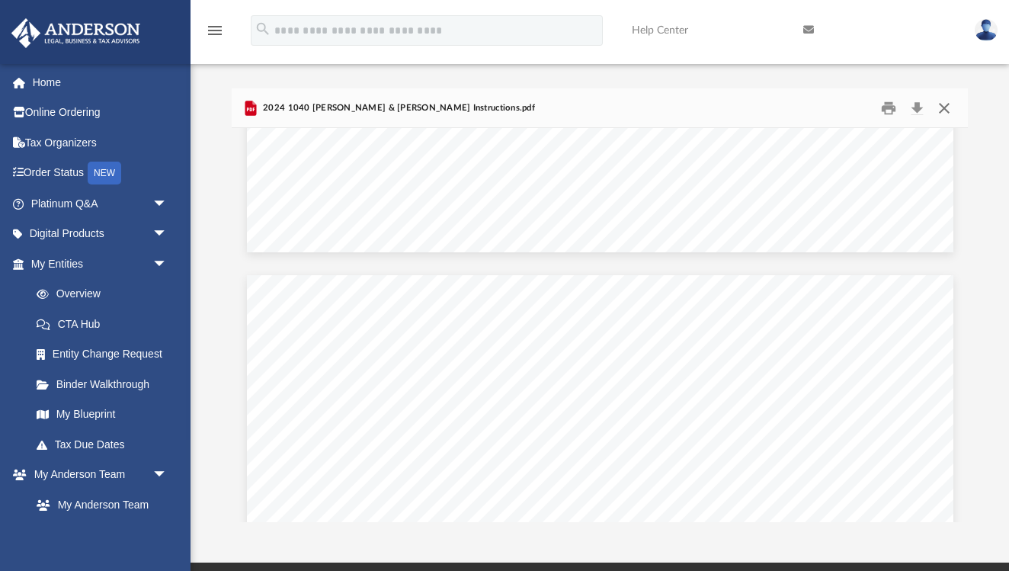
click at [946, 105] on button "Close" at bounding box center [943, 108] width 27 height 24
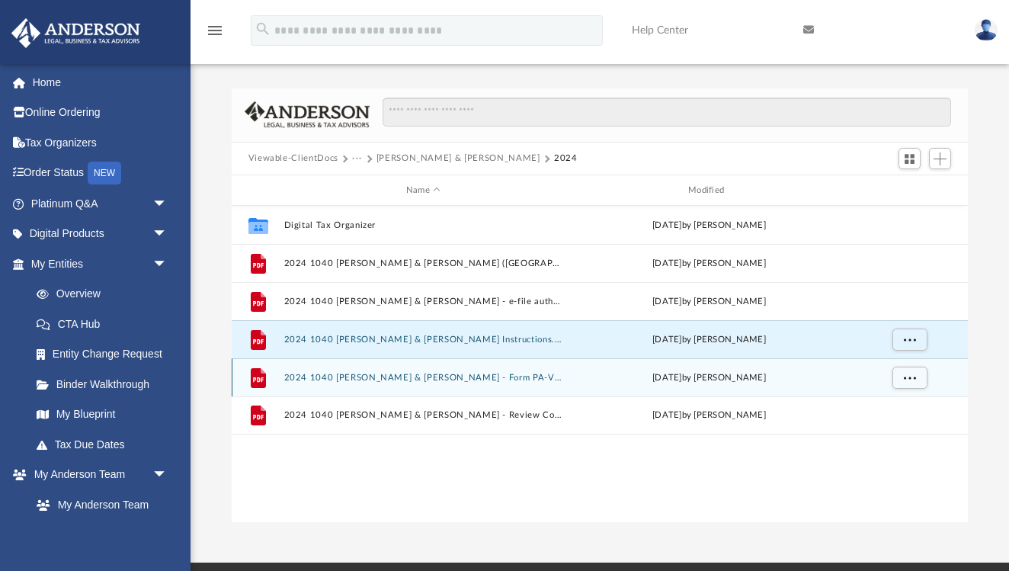
click at [514, 379] on button "2024 1040 [PERSON_NAME] & [PERSON_NAME] - Form PA-V Payment Voucher.pdf" at bounding box center [422, 378] width 279 height 10
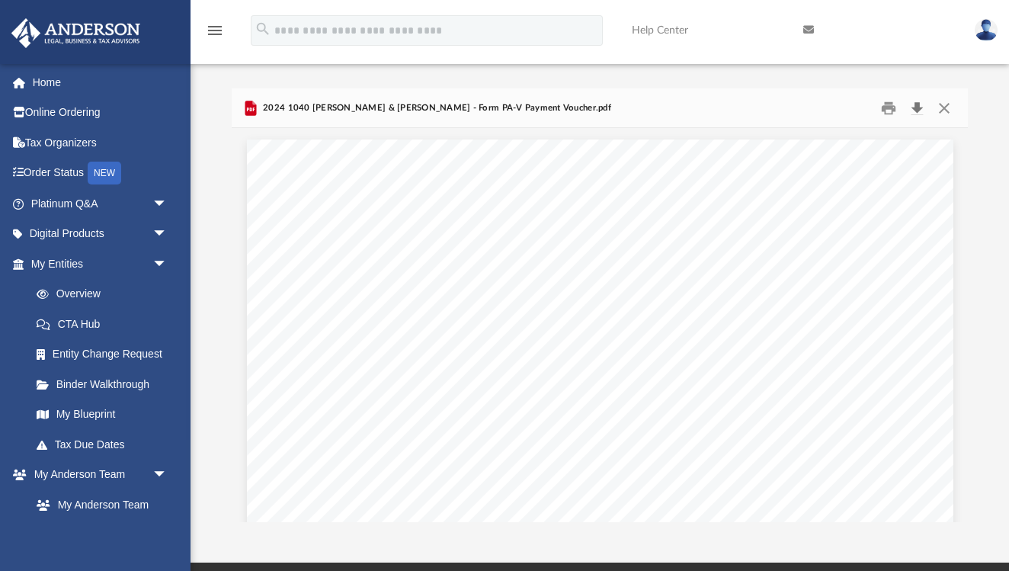
click at [917, 105] on button "Download" at bounding box center [916, 108] width 27 height 24
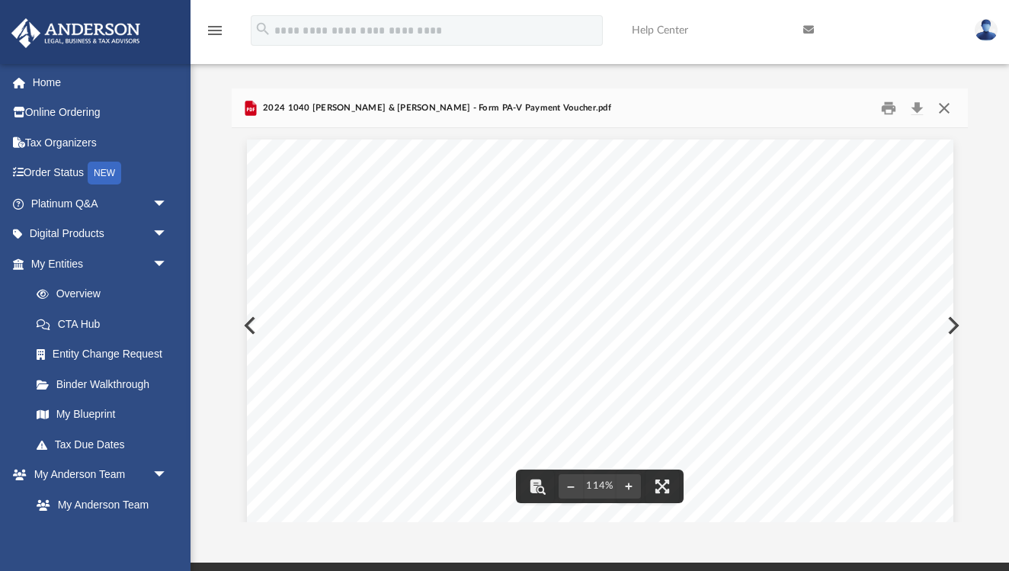
click at [946, 104] on button "Close" at bounding box center [943, 108] width 27 height 24
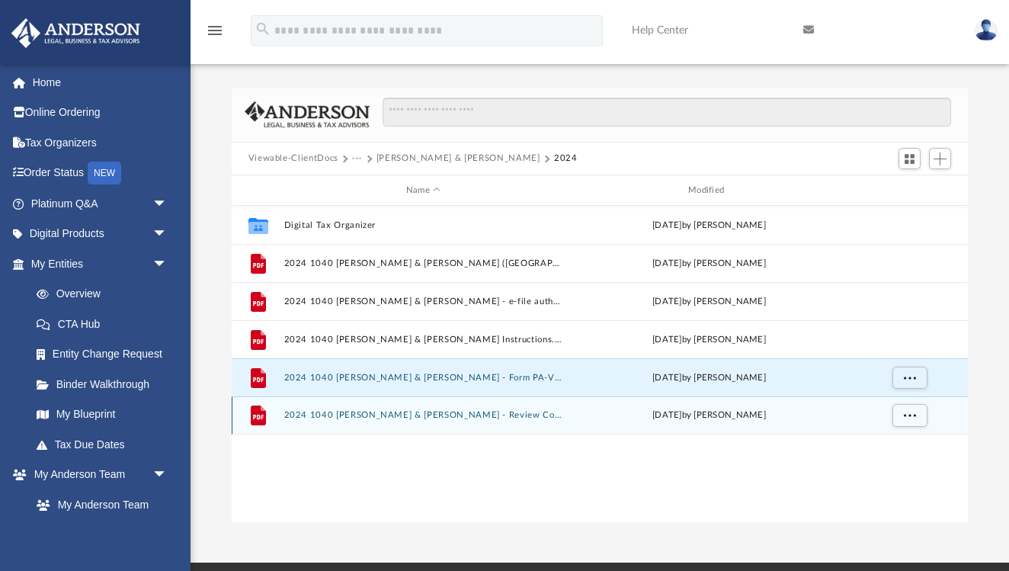
click at [391, 415] on button "2024 1040 [PERSON_NAME] & [PERSON_NAME] - Review Copy.pdf" at bounding box center [422, 416] width 279 height 10
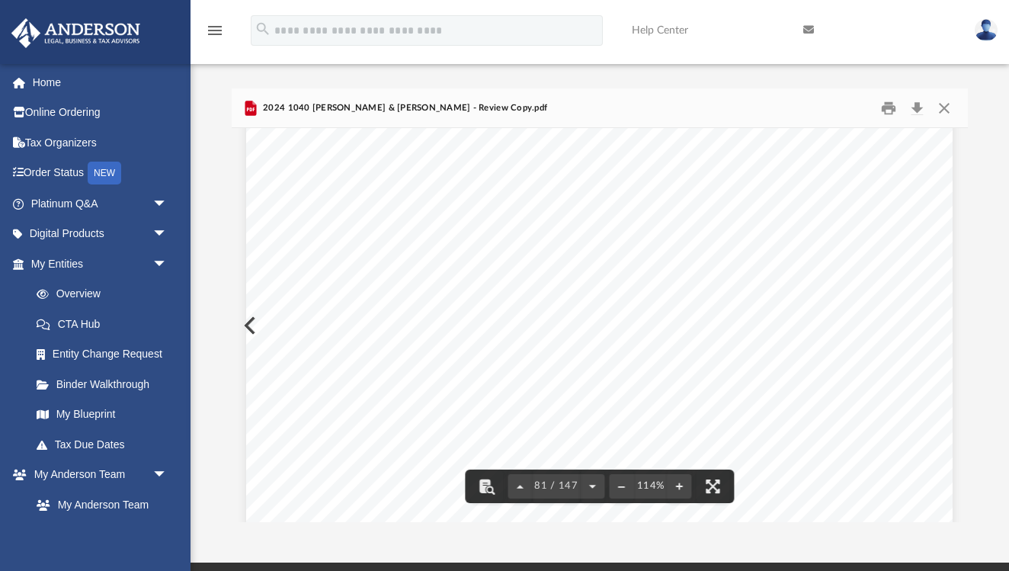
scroll to position [72512, 1]
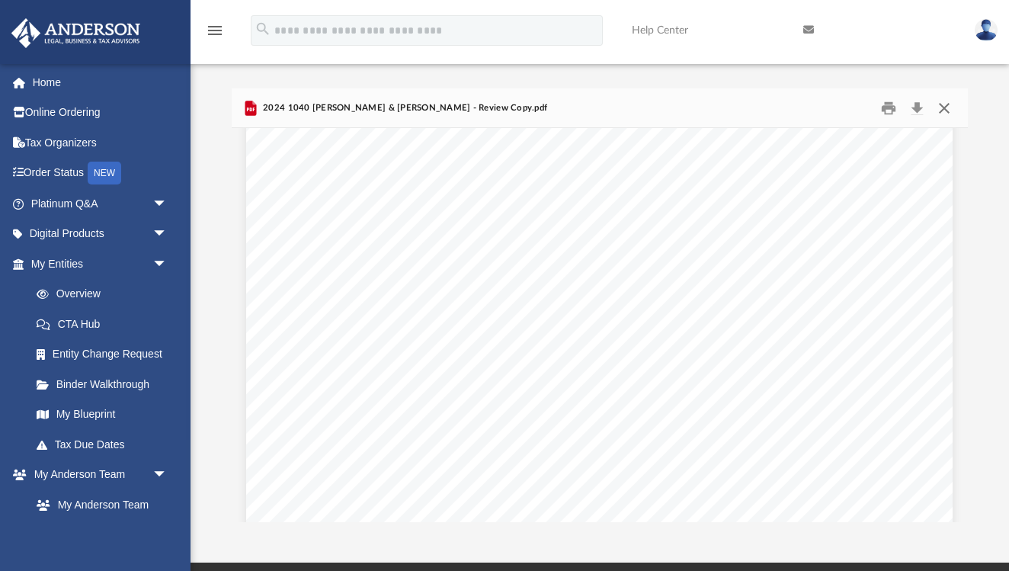
click at [949, 109] on button "Close" at bounding box center [943, 108] width 27 height 24
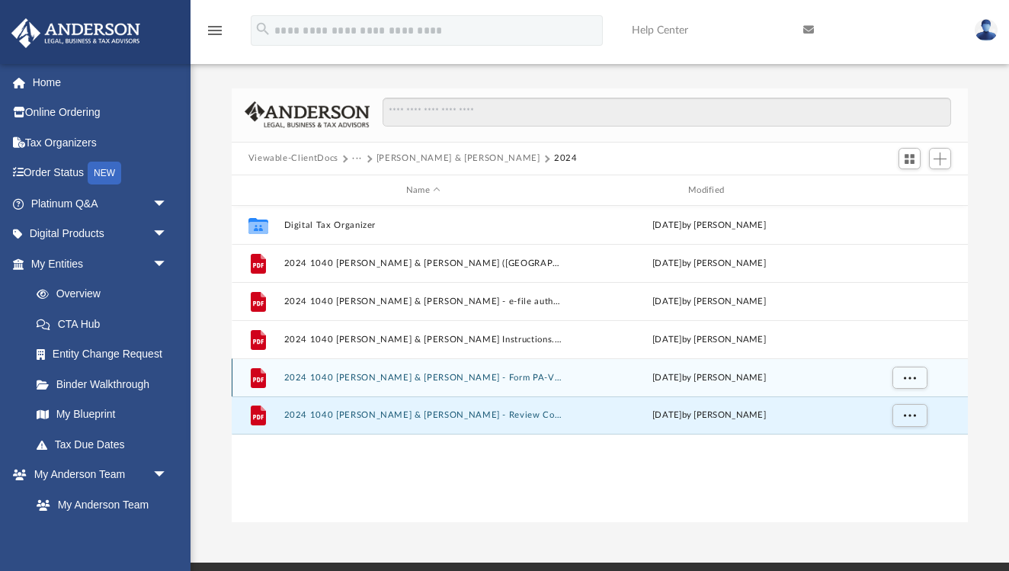
click at [314, 374] on button "2024 1040 [PERSON_NAME] & [PERSON_NAME] - Form PA-V Payment Voucher.pdf" at bounding box center [422, 378] width 279 height 10
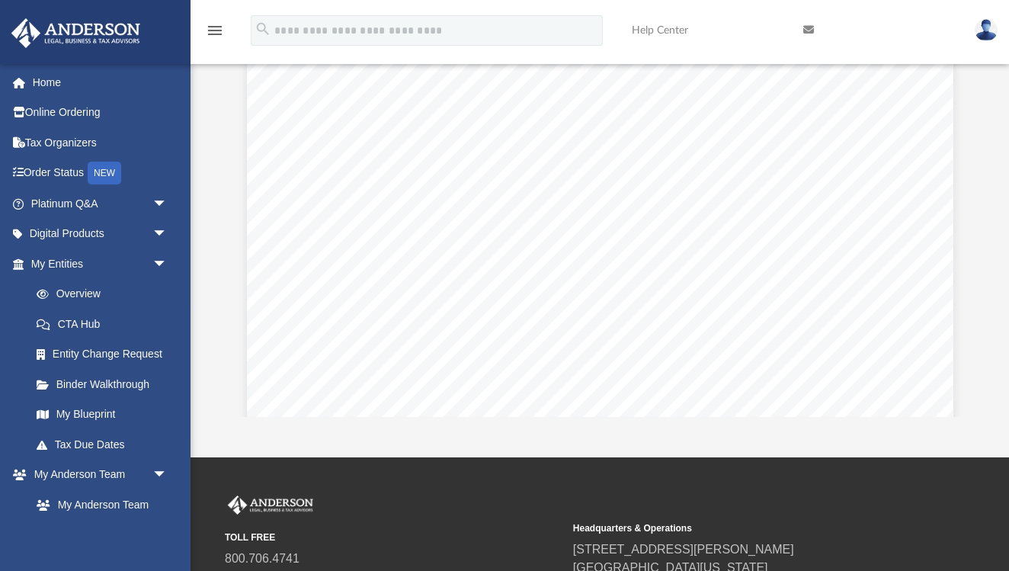
scroll to position [0, 0]
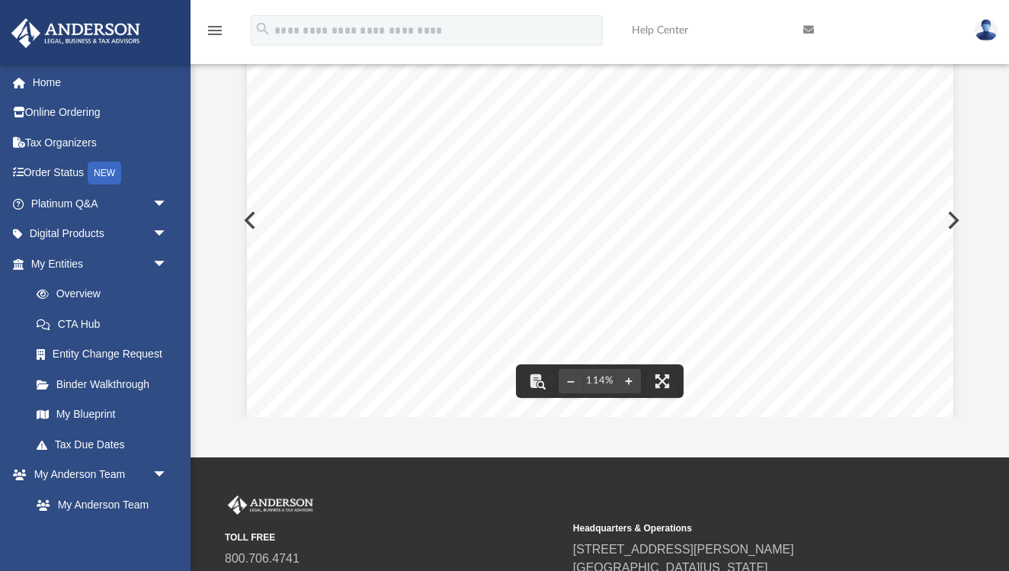
click at [251, 226] on div "474461 [DATE] CCH Make check or money order payable to the [US_STATE] Departmen…" at bounding box center [600, 491] width 706 height 914
click at [247, 221] on div "474461 [DATE] CCH Make check or money order payable to the [US_STATE] Departmen…" at bounding box center [600, 491] width 706 height 914
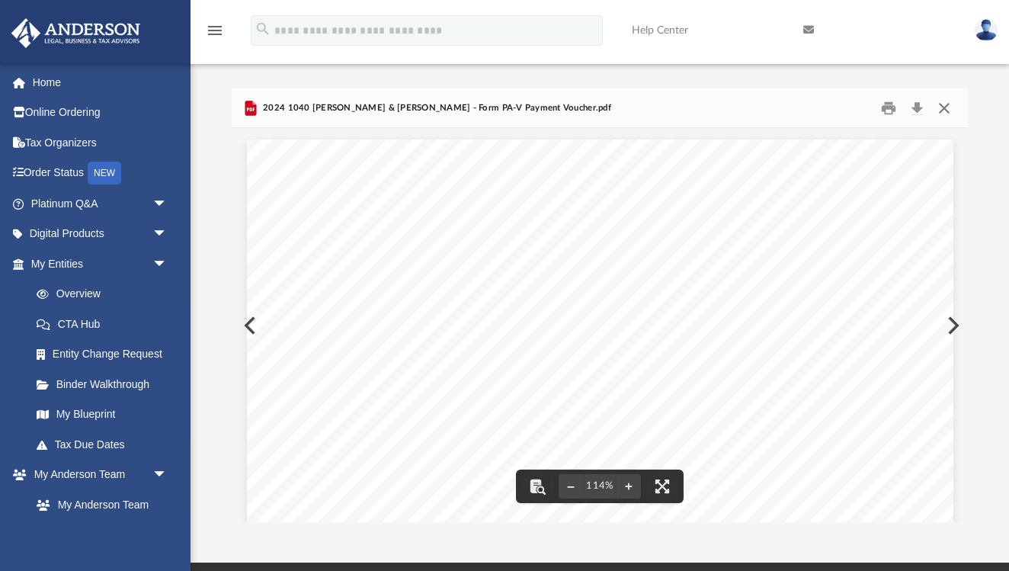
click at [940, 106] on button "Close" at bounding box center [943, 108] width 27 height 24
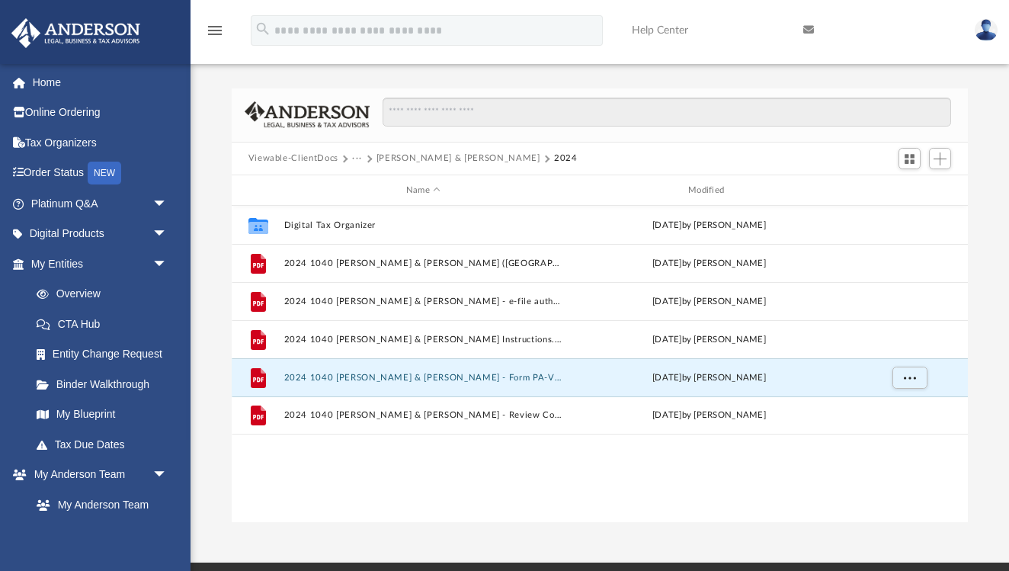
click at [357, 158] on button "···" at bounding box center [357, 159] width 10 height 14
click at [366, 188] on li "Tax" at bounding box center [367, 186] width 14 height 16
click at [366, 188] on div "Name" at bounding box center [423, 191] width 280 height 14
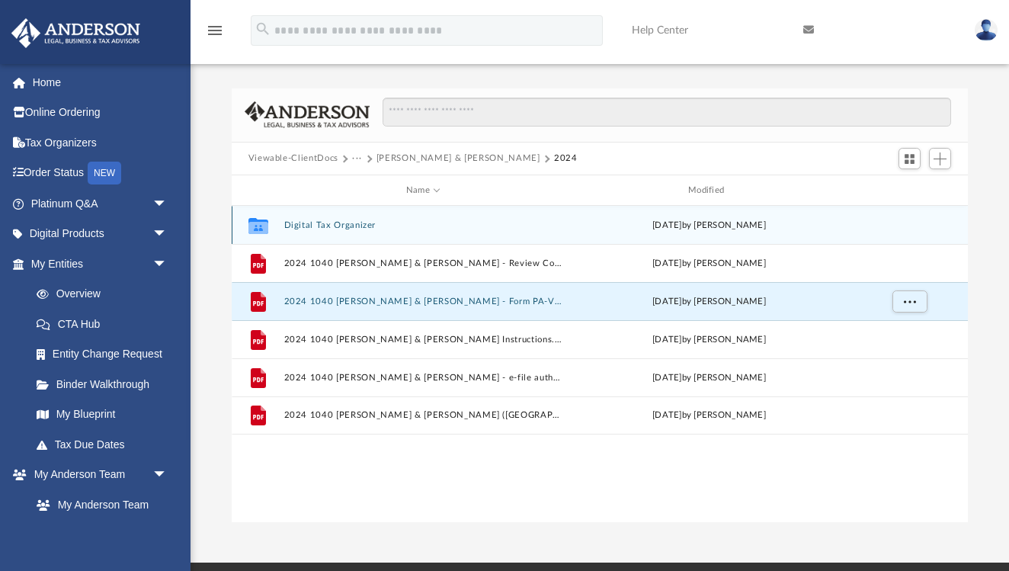
click at [341, 226] on button "Digital Tax Organizer" at bounding box center [422, 225] width 279 height 10
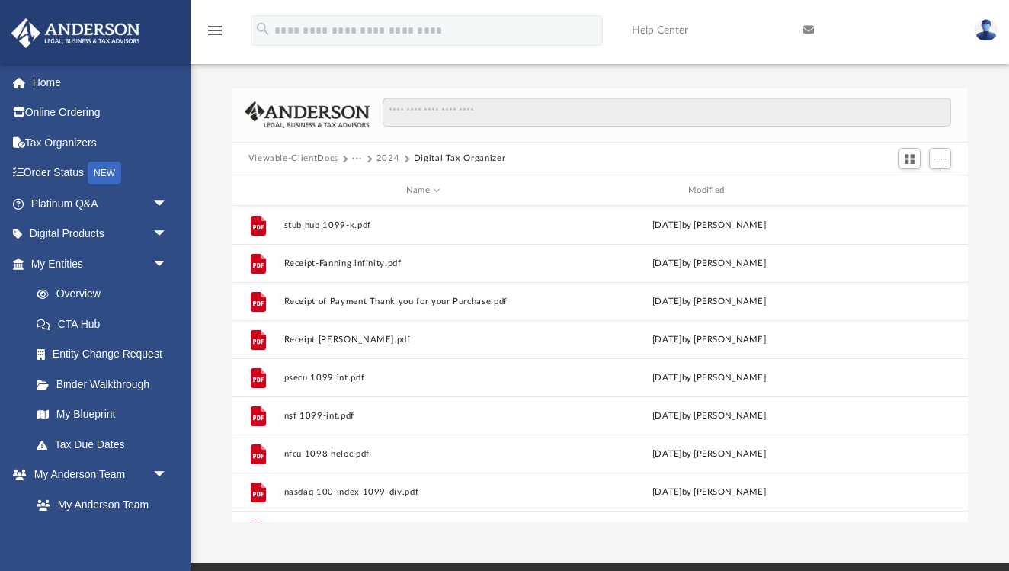
click at [326, 162] on button "Viewable-ClientDocs" at bounding box center [293, 159] width 90 height 14
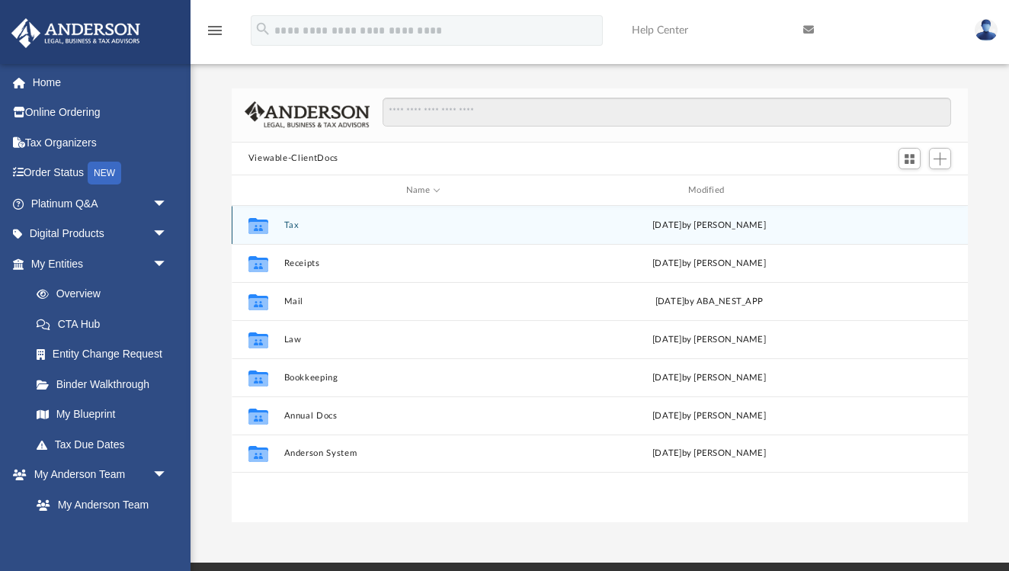
click at [293, 222] on button "Tax" at bounding box center [422, 225] width 279 height 10
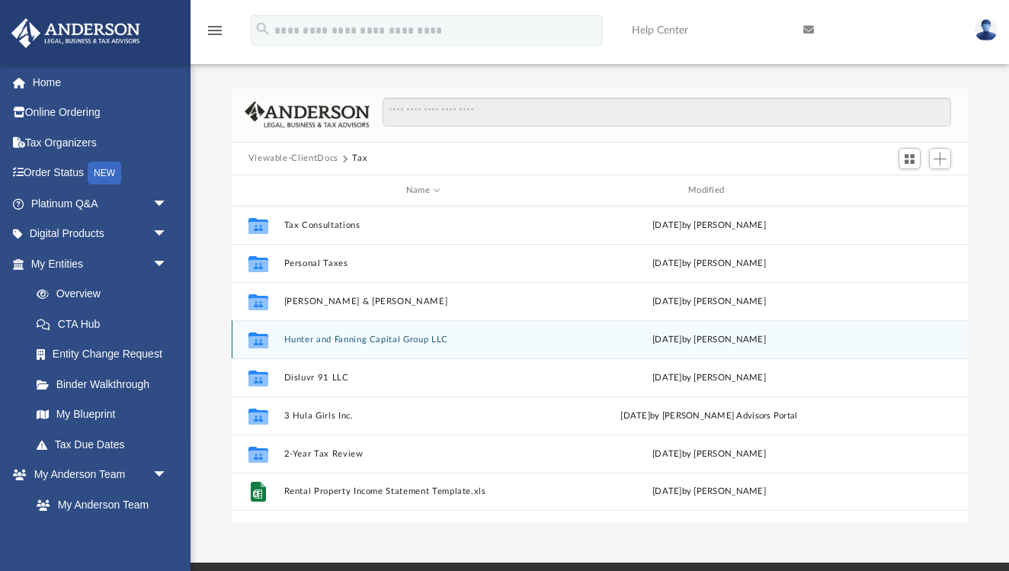
click at [306, 335] on button "Hunter and Fanning Capital Group LLC" at bounding box center [422, 340] width 279 height 10
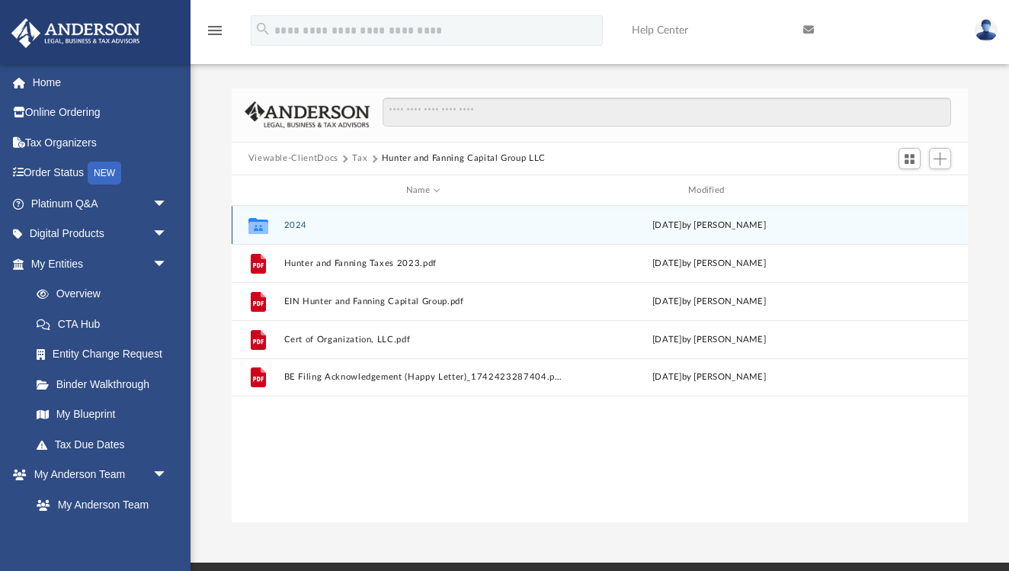
click at [302, 221] on button "2024" at bounding box center [422, 225] width 279 height 10
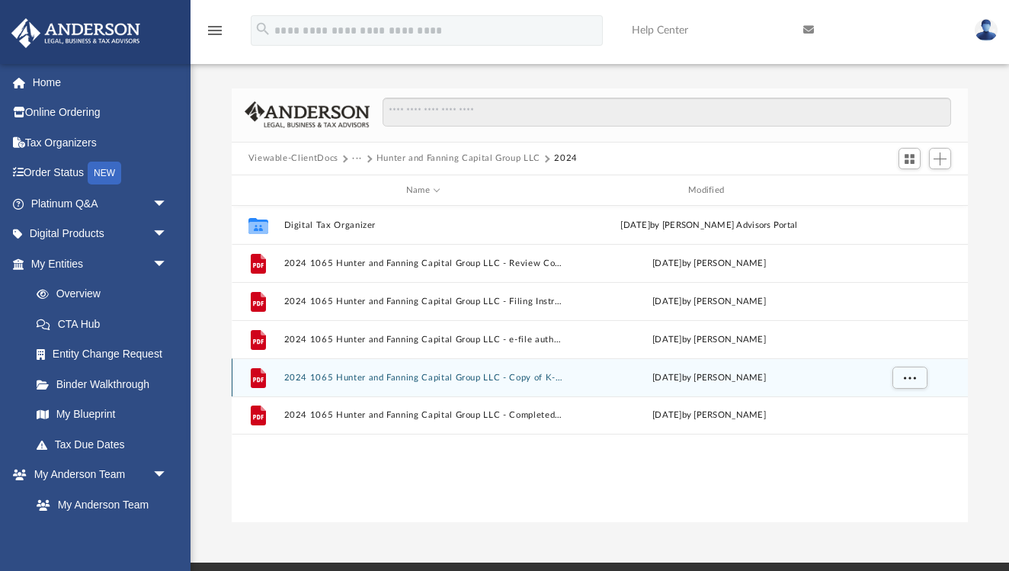
click at [349, 378] on button "2024 1065 Hunter and Fanning Capital Group LLC - Copy of K-1s.pdf" at bounding box center [422, 378] width 279 height 10
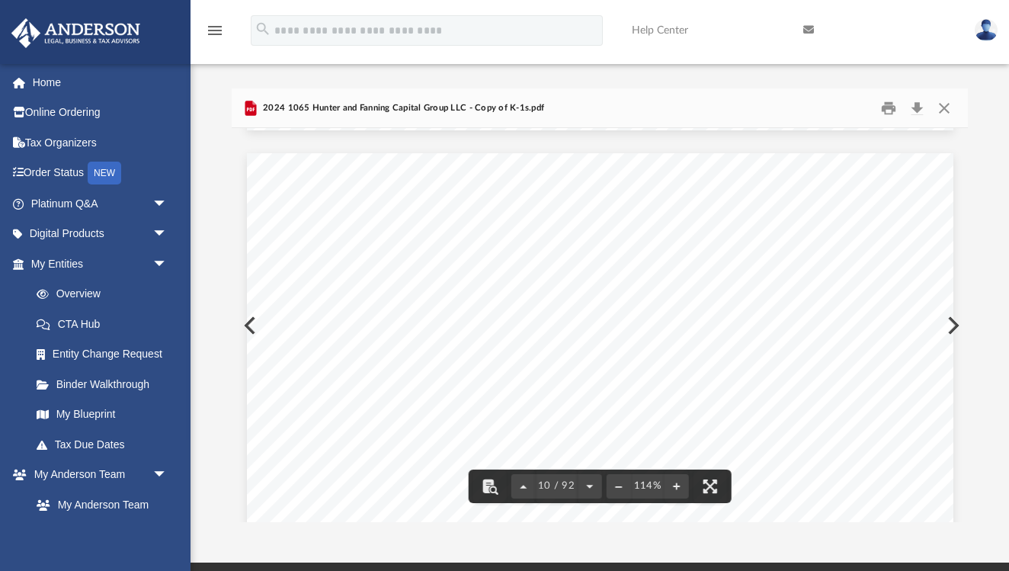
scroll to position [8405, 0]
click at [942, 110] on button "Close" at bounding box center [943, 108] width 27 height 24
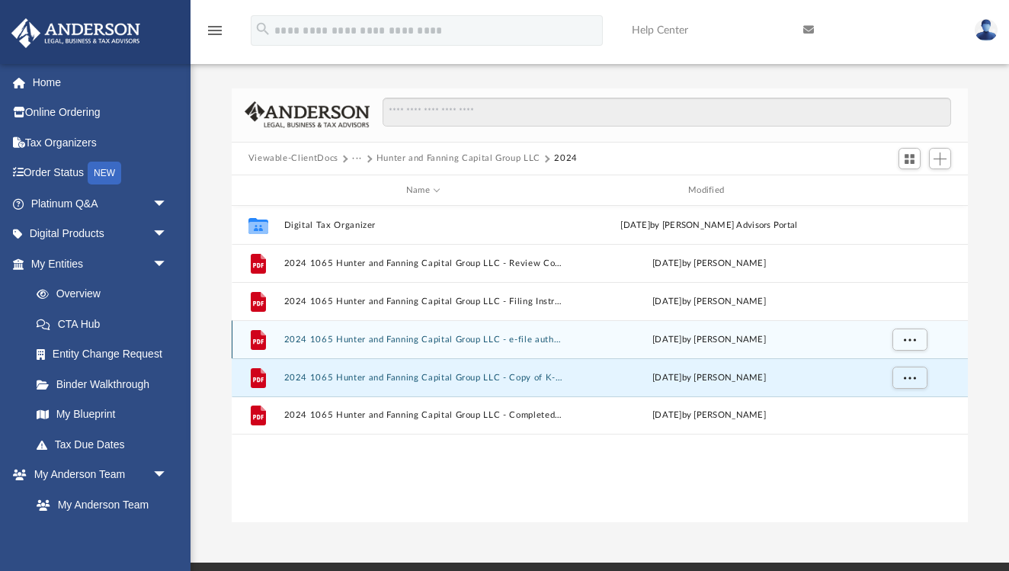
click at [428, 344] on button "2024 1065 Hunter and Fanning Capital Group LLC - e-file authorization - please …" at bounding box center [422, 340] width 279 height 10
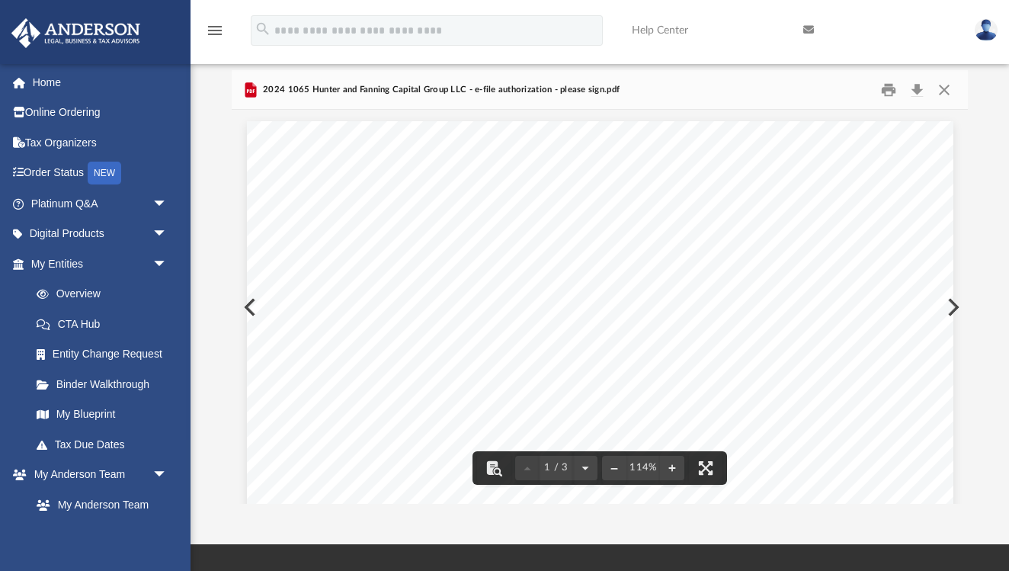
scroll to position [0, 0]
click at [950, 88] on button "Close" at bounding box center [943, 90] width 27 height 24
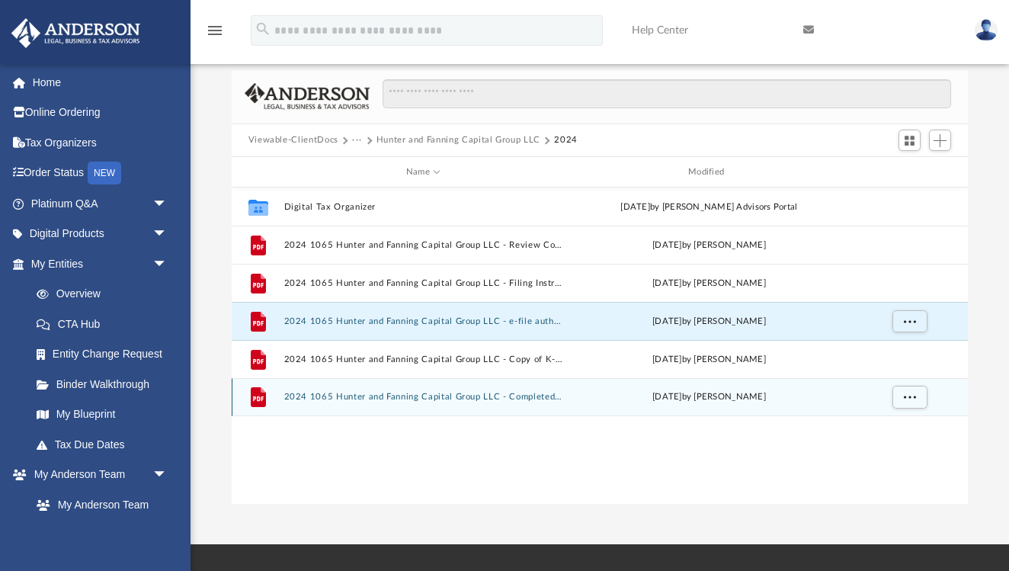
click at [526, 397] on button "2024 1065 Hunter and Fanning Capital Group LLC - Completed Copy.pdf" at bounding box center [422, 397] width 279 height 10
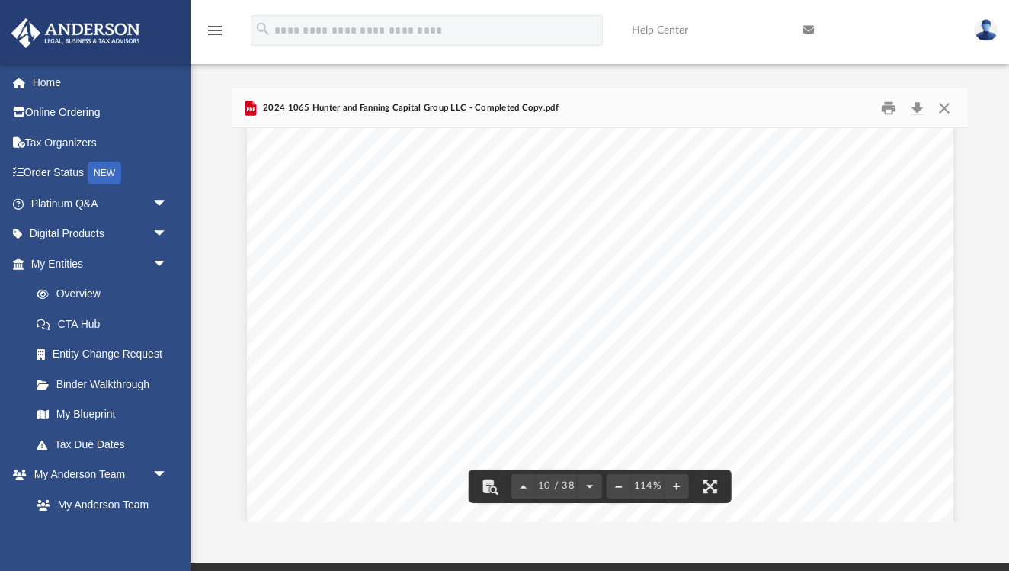
scroll to position [8674, 0]
click at [942, 109] on button "Close" at bounding box center [943, 108] width 27 height 24
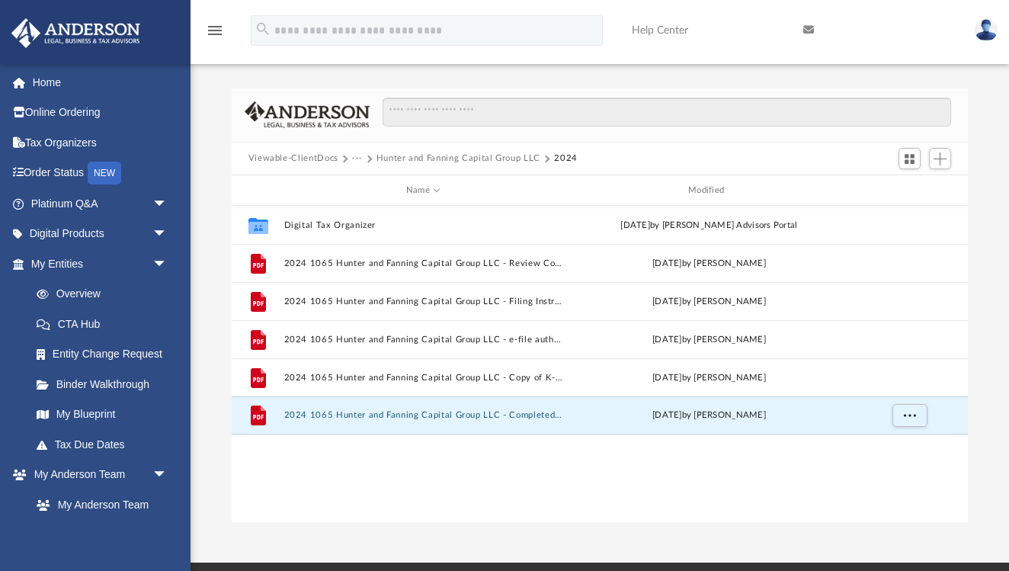
click at [356, 157] on button "···" at bounding box center [357, 159] width 10 height 14
click at [367, 188] on li "Tax" at bounding box center [367, 186] width 14 height 16
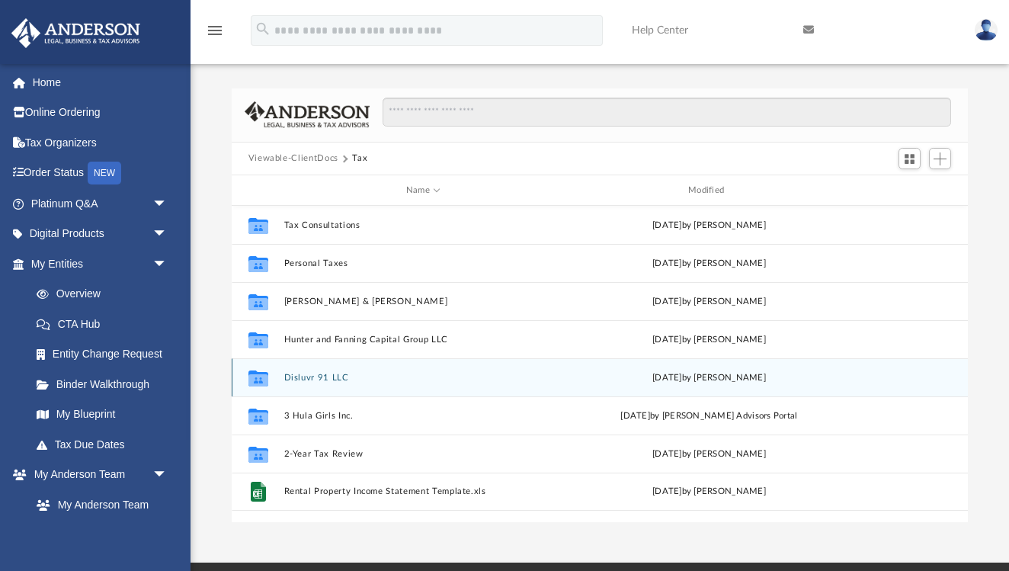
click at [306, 374] on button "Disluvr 91 LLC" at bounding box center [422, 378] width 279 height 10
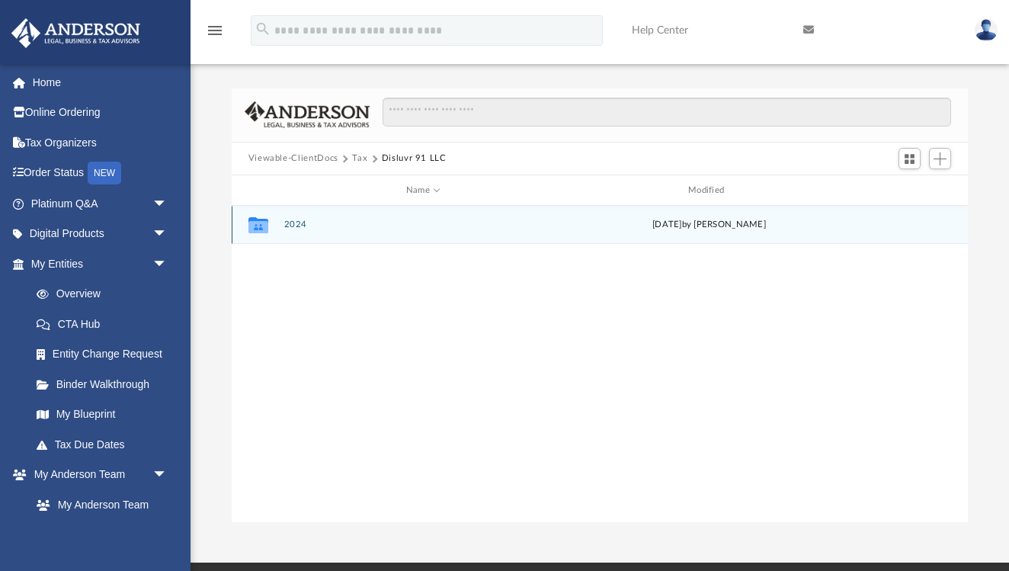
click at [293, 223] on button "2024" at bounding box center [422, 225] width 279 height 10
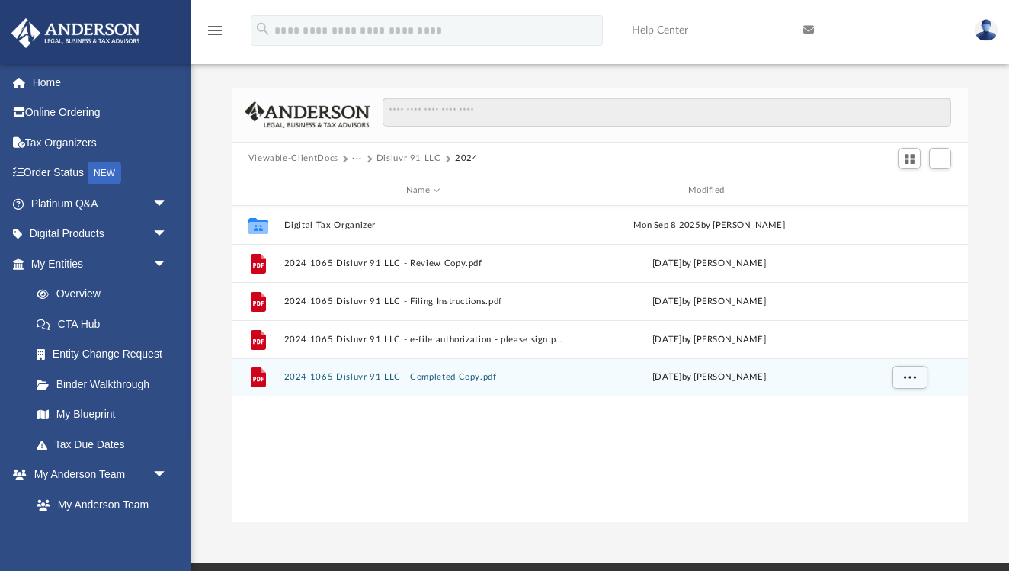
click at [326, 376] on button "2024 1065 Disluvr 91 LLC - Completed Copy.pdf" at bounding box center [422, 378] width 279 height 10
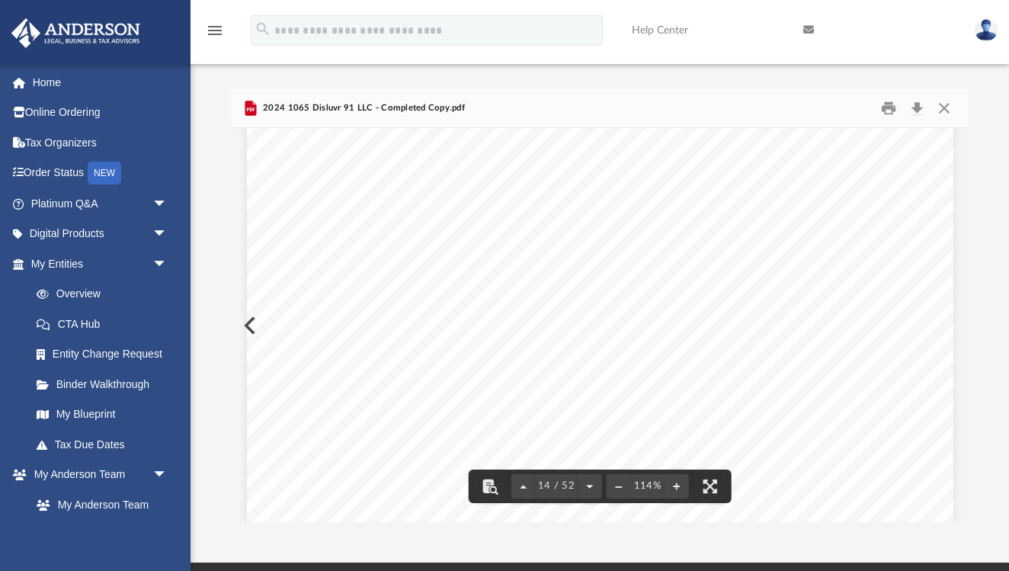
scroll to position [12711, 1]
click at [949, 111] on button "Close" at bounding box center [943, 108] width 27 height 24
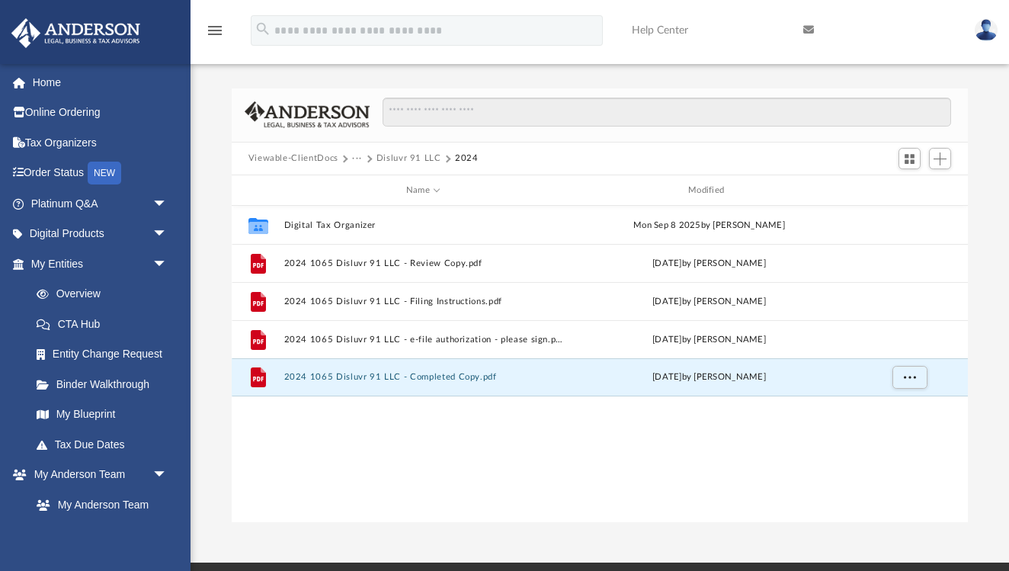
click at [357, 161] on button "···" at bounding box center [357, 159] width 10 height 14
click at [370, 185] on li "Tax" at bounding box center [367, 186] width 14 height 16
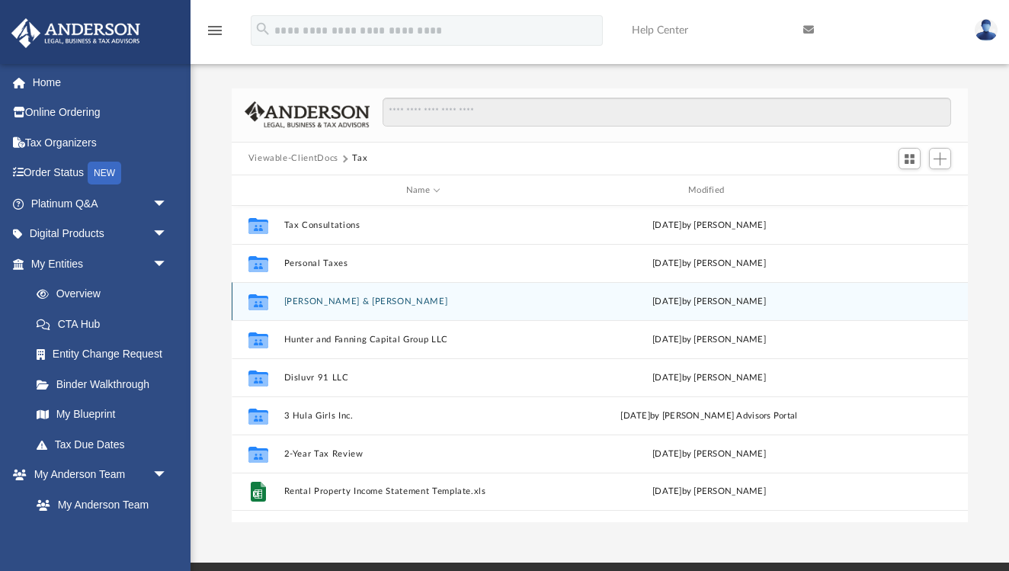
click at [301, 301] on button "[PERSON_NAME] & [PERSON_NAME]" at bounding box center [422, 301] width 279 height 10
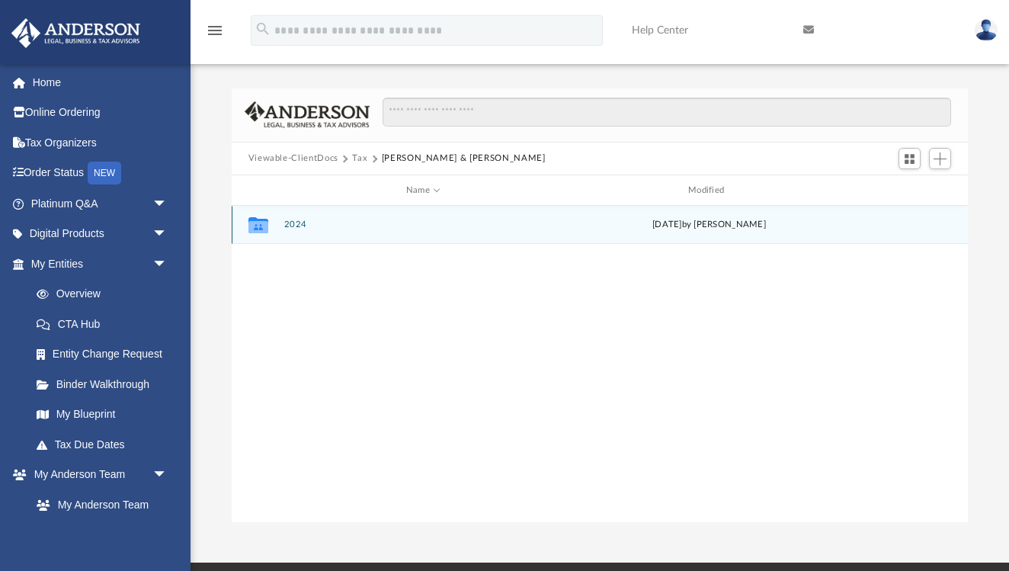
click at [285, 226] on button "2024" at bounding box center [422, 225] width 279 height 10
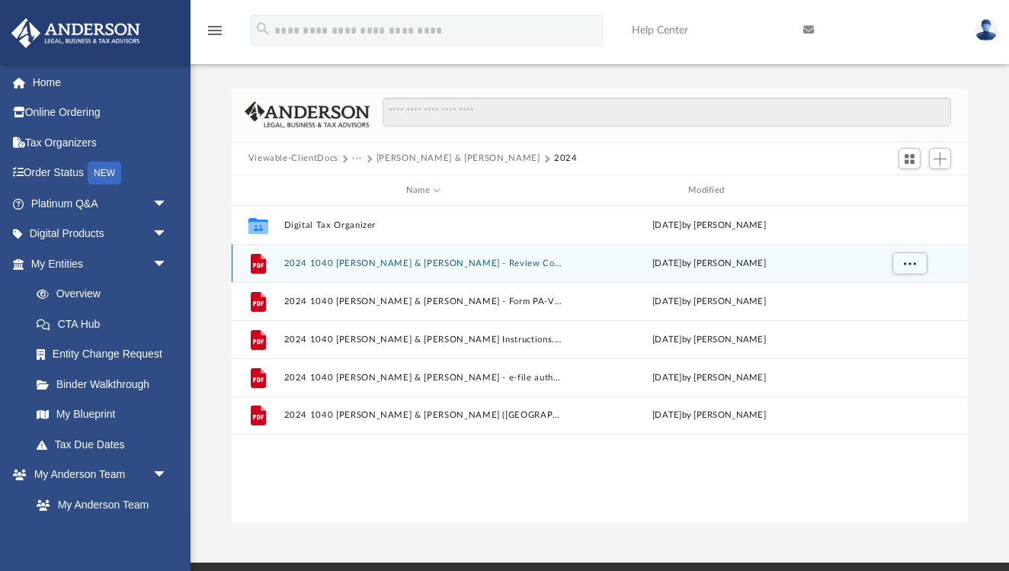
click at [347, 268] on button "2024 1040 [PERSON_NAME] & [PERSON_NAME] - Review Copy.pdf" at bounding box center [422, 263] width 279 height 10
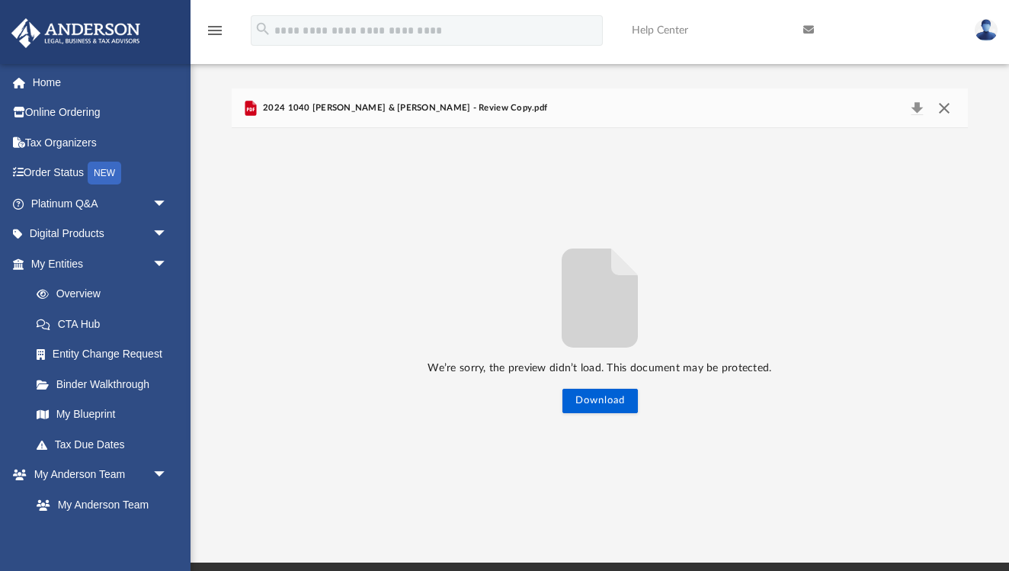
click at [941, 110] on button "Close" at bounding box center [943, 108] width 27 height 21
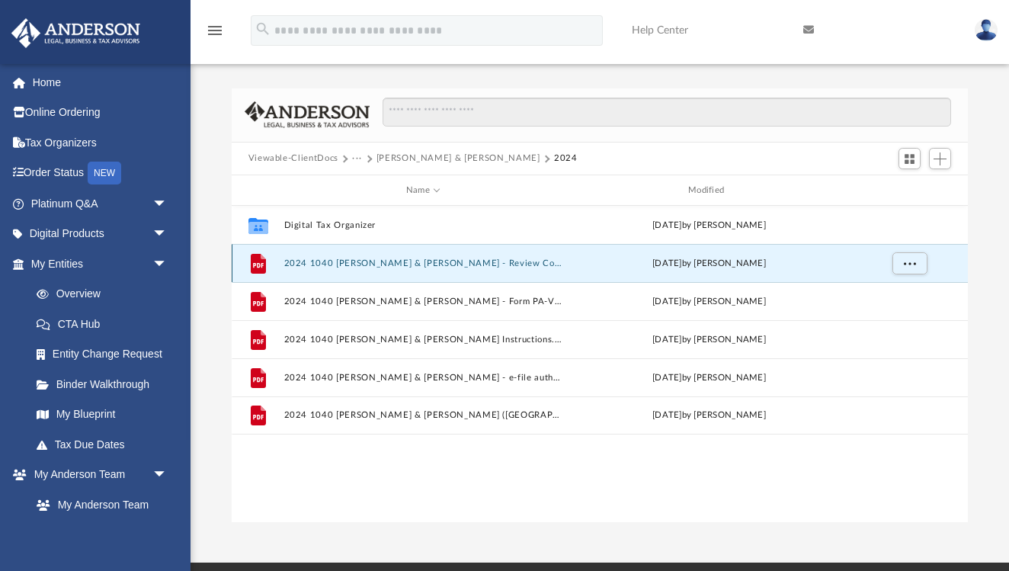
click at [405, 267] on button "2024 1040 [PERSON_NAME] & [PERSON_NAME] - Review Copy.pdf" at bounding box center [422, 263] width 279 height 10
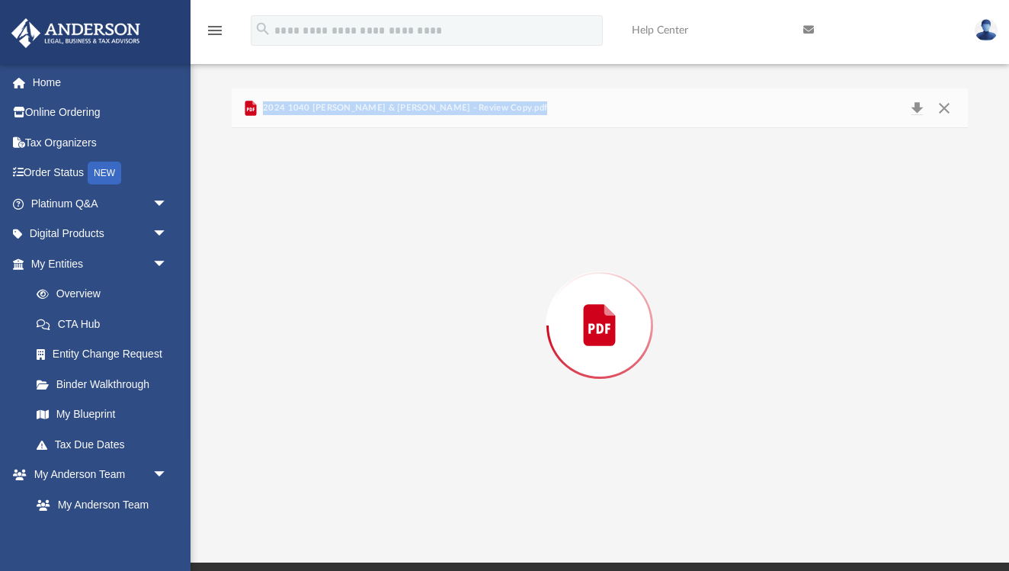
click at [405, 267] on div "Preview" at bounding box center [600, 324] width 737 height 393
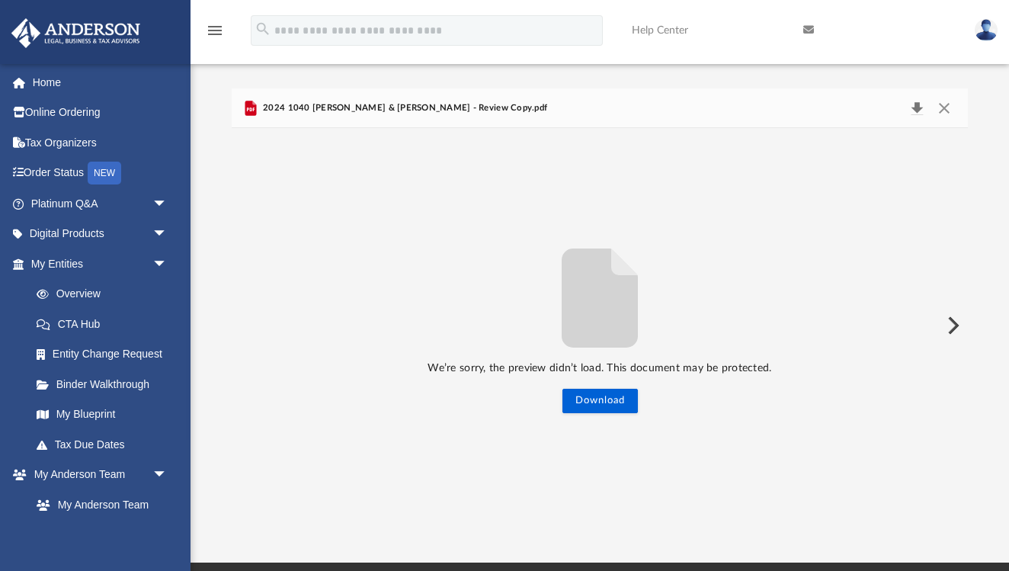
click at [914, 106] on button "Download" at bounding box center [916, 108] width 27 height 21
